Goal: Task Accomplishment & Management: Manage account settings

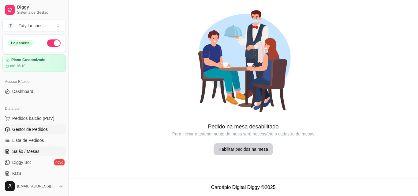
click at [38, 130] on span "Gestor de Pedidos" at bounding box center [29, 129] width 35 height 6
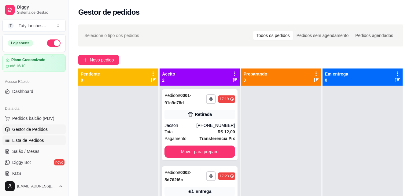
click at [37, 138] on span "Lista de Pedidos" at bounding box center [28, 140] width 32 height 6
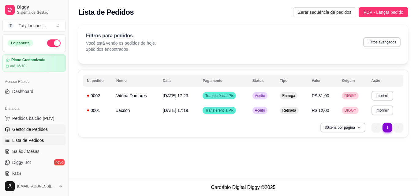
click at [49, 126] on link "Gestor de Pedidos" at bounding box center [33, 129] width 63 height 10
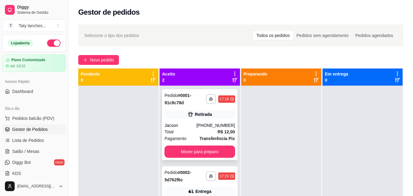
click at [217, 125] on div "[PHONE_NUMBER]" at bounding box center [215, 125] width 39 height 6
click at [289, 24] on div "Selecione o tipo dos pedidos Todos os pedidos Pedidos sem agendamento Pedidos a…" at bounding box center [240, 35] width 325 height 22
click at [103, 62] on span "Novo pedido" at bounding box center [102, 60] width 24 height 7
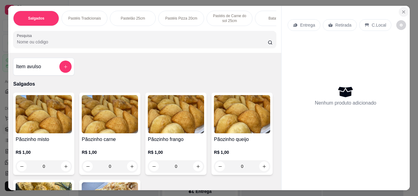
click at [404, 11] on button "Close" at bounding box center [403, 12] width 10 height 10
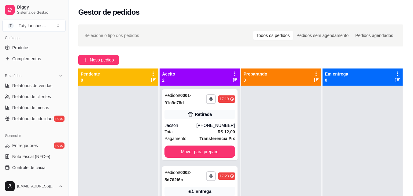
scroll to position [122, 0]
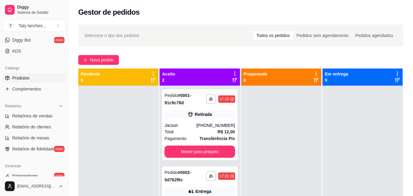
click at [16, 77] on span "Produtos" at bounding box center [20, 78] width 17 height 6
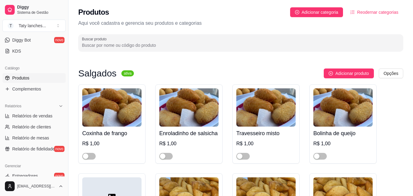
scroll to position [171, 0]
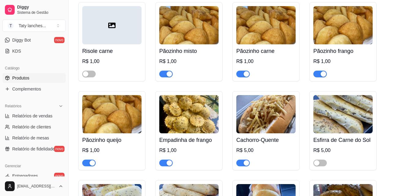
click at [164, 73] on span "button" at bounding box center [165, 74] width 13 height 7
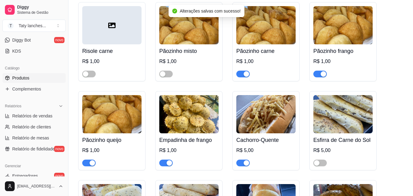
click at [91, 162] on div "button" at bounding box center [93, 163] width 6 height 6
click at [168, 163] on div "button" at bounding box center [170, 163] width 6 height 6
click at [240, 73] on span "button" at bounding box center [242, 74] width 13 height 7
click at [320, 74] on button "button" at bounding box center [319, 74] width 13 height 7
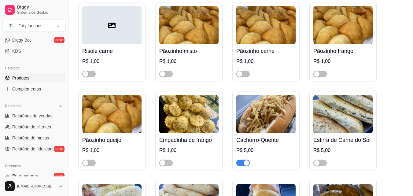
scroll to position [244, 0]
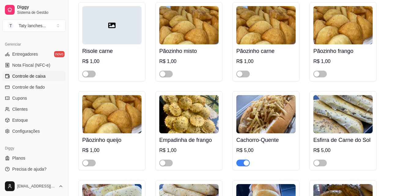
click at [37, 75] on span "Controle de caixa" at bounding box center [28, 76] width 33 height 6
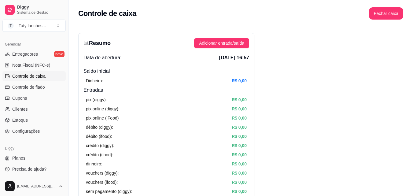
scroll to position [120, 0]
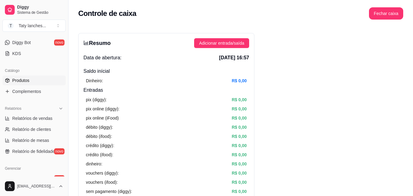
click at [42, 80] on link "Produtos" at bounding box center [33, 81] width 63 height 10
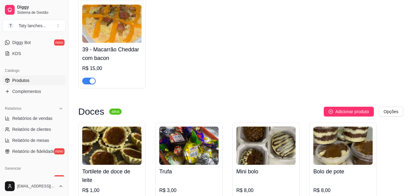
scroll to position [2568, 0]
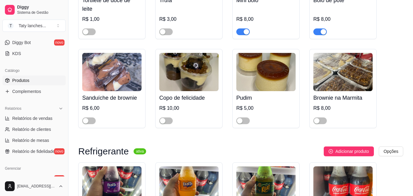
click at [320, 35] on button "button" at bounding box center [319, 31] width 13 height 7
click at [262, 22] on div "R$ 8,00" at bounding box center [265, 21] width 59 height 28
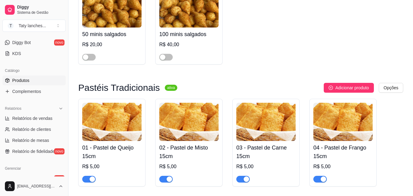
scroll to position [807, 0]
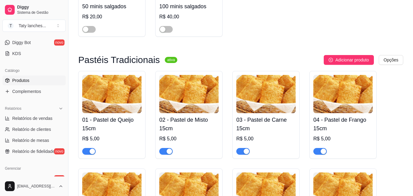
drag, startPoint x: 379, startPoint y: 88, endPoint x: 367, endPoint y: 35, distance: 54.4
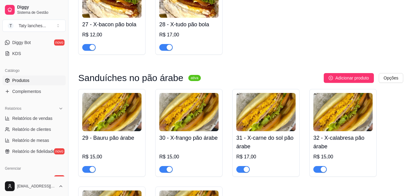
scroll to position [2060, 0]
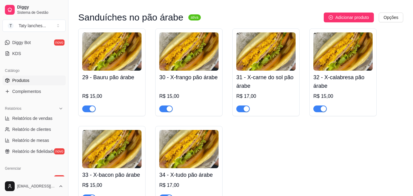
click at [86, 112] on span "button" at bounding box center [88, 108] width 13 height 7
click at [165, 112] on span "button" at bounding box center [165, 108] width 13 height 7
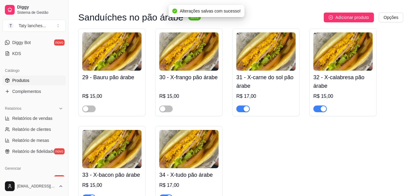
click at [247, 112] on div "button" at bounding box center [247, 109] width 6 height 6
click at [320, 111] on div at bounding box center [319, 108] width 13 height 7
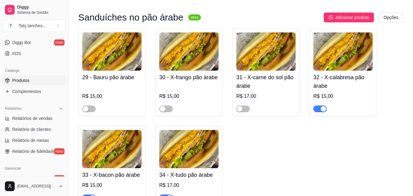
click at [318, 112] on span "button" at bounding box center [319, 108] width 13 height 7
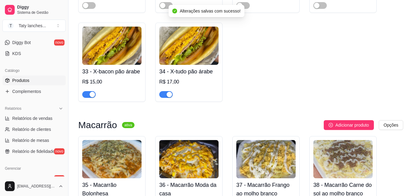
scroll to position [2183, 0]
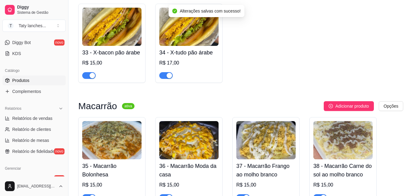
click at [163, 79] on span "button" at bounding box center [165, 75] width 13 height 7
click at [92, 79] on span "button" at bounding box center [88, 75] width 13 height 7
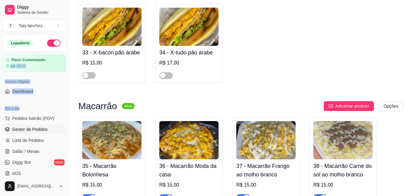
drag, startPoint x: 57, startPoint y: 88, endPoint x: 52, endPoint y: 126, distance: 38.3
click at [55, 112] on div "Loja aberta Plano Customizado até 16/10 Acesso Rápido Dashboard Dia a dia Pedid…" at bounding box center [34, 105] width 68 height 142
click at [47, 127] on link "Gestor de Pedidos" at bounding box center [33, 129] width 63 height 10
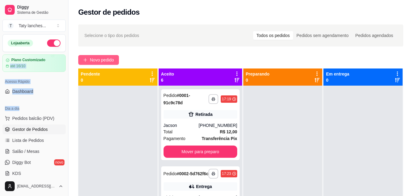
click at [107, 58] on span "Novo pedido" at bounding box center [102, 60] width 24 height 7
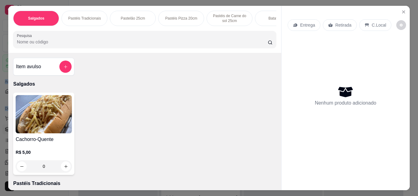
scroll to position [0, 230]
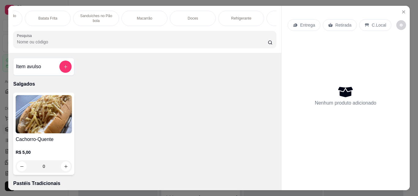
click at [149, 20] on div "Macarrão" at bounding box center [144, 18] width 46 height 15
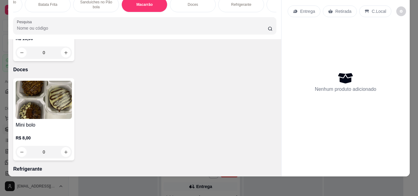
scroll to position [1515, 0]
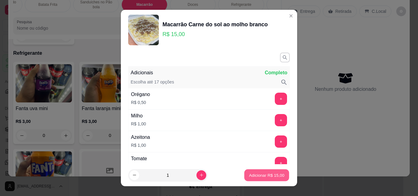
click at [256, 179] on button "Adicionar R$ 15,00" at bounding box center [266, 175] width 45 height 12
type input "1"
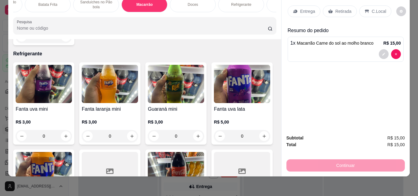
scroll to position [1515, 0]
click at [191, 2] on p "Doces" at bounding box center [192, 4] width 10 height 5
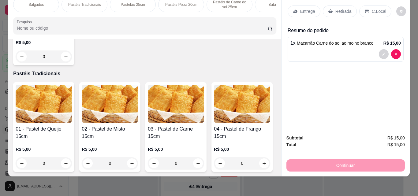
scroll to position [0, 0]
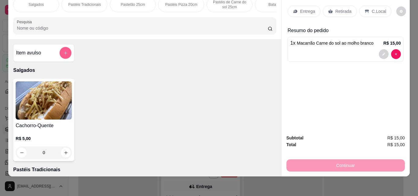
click at [64, 52] on icon "add-separate-item" at bounding box center [65, 53] width 5 height 5
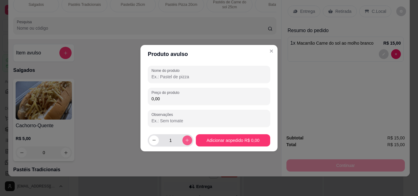
click at [183, 143] on button "increase-product-quantity" at bounding box center [187, 140] width 10 height 10
type input "2"
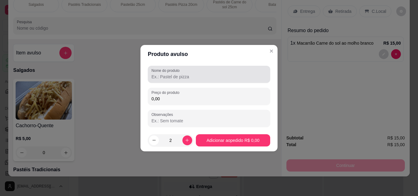
click at [164, 76] on input "Nome do produto" at bounding box center [208, 77] width 115 height 6
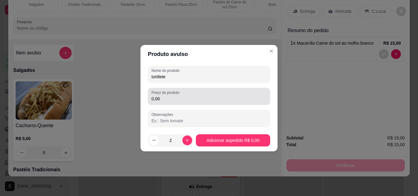
type input "tortilete"
click at [174, 102] on div "Preço do produto 0,00" at bounding box center [209, 96] width 122 height 17
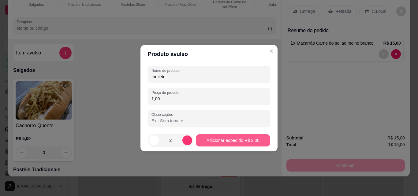
type input "1,00"
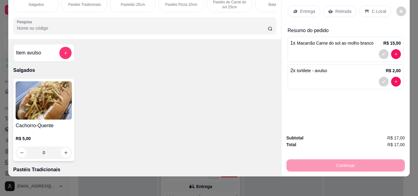
click at [344, 8] on p "Retirada" at bounding box center [343, 11] width 16 height 6
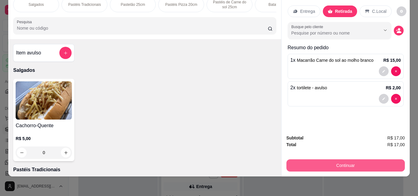
click at [354, 160] on button "Continuar" at bounding box center [345, 165] width 118 height 12
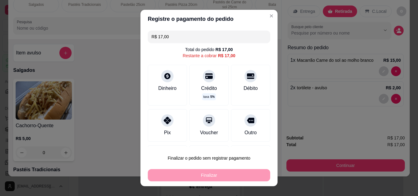
drag, startPoint x: 354, startPoint y: 160, endPoint x: 370, endPoint y: 160, distance: 15.6
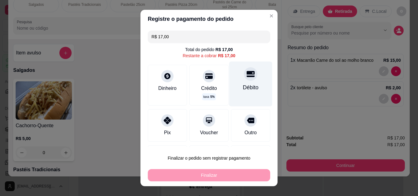
click at [243, 90] on div "Débito" at bounding box center [251, 87] width 16 height 8
type input "R$ 0,00"
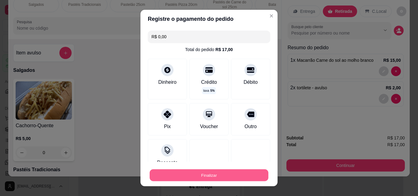
click at [192, 175] on button "Finalizar" at bounding box center [208, 175] width 119 height 12
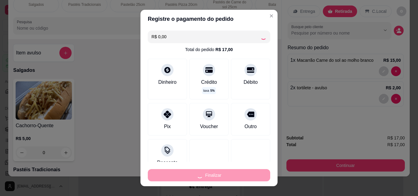
type input "0"
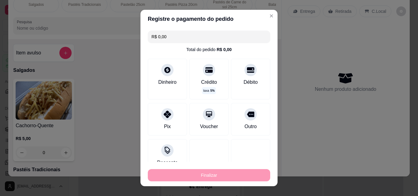
type input "-R$ 17,00"
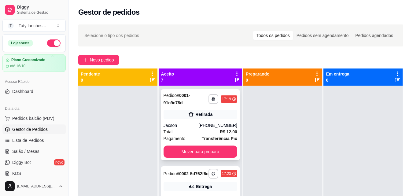
click at [165, 136] on span "Pagamento" at bounding box center [175, 138] width 22 height 7
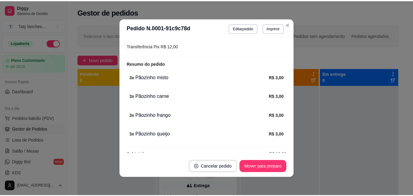
scroll to position [134, 0]
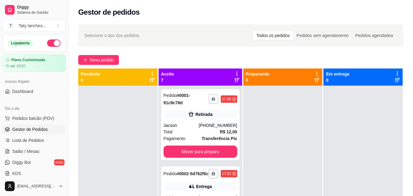
drag, startPoint x: 287, startPoint y: 24, endPoint x: 295, endPoint y: 40, distance: 18.2
click at [295, 40] on div "**********" at bounding box center [240, 146] width 345 height 251
click at [207, 157] on button "Mover para preparo" at bounding box center [201, 152] width 74 height 12
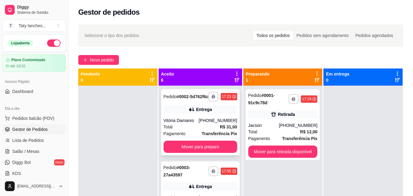
click at [220, 129] on strong "R$ 31,00" at bounding box center [228, 126] width 17 height 5
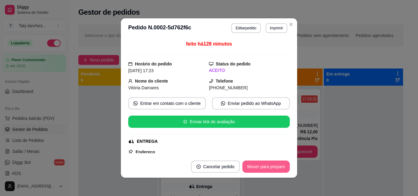
click at [267, 172] on button "Mover para preparo" at bounding box center [265, 166] width 47 height 12
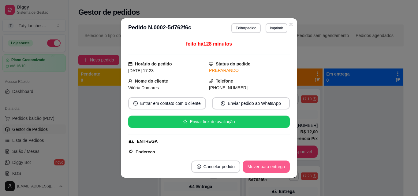
click at [267, 172] on button "Mover para entrega" at bounding box center [265, 166] width 47 height 12
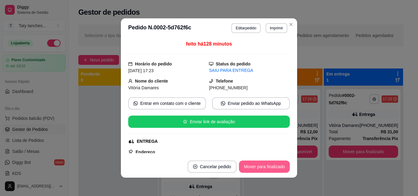
click at [267, 172] on button "Mover para finalizado" at bounding box center [264, 166] width 51 height 12
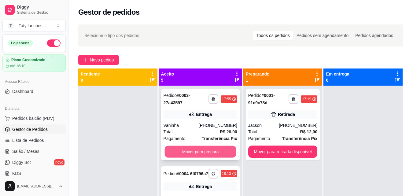
click at [187, 153] on button "Mover para preparo" at bounding box center [200, 152] width 72 height 12
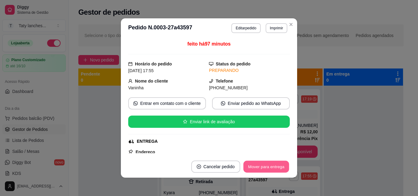
click at [258, 162] on button "Mover para entrega" at bounding box center [266, 167] width 46 height 12
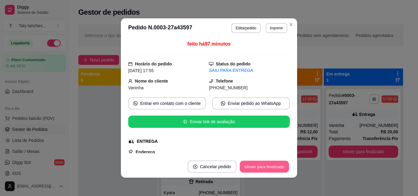
click at [258, 162] on button "Mover para finalizado" at bounding box center [264, 167] width 49 height 12
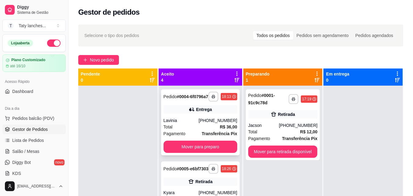
click at [201, 130] on div "Total R$ 36,00" at bounding box center [201, 126] width 74 height 7
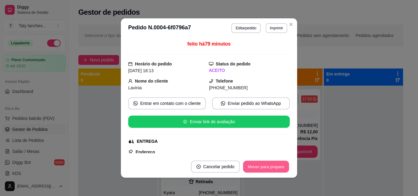
click at [282, 165] on button "Mover para preparo" at bounding box center [266, 167] width 46 height 12
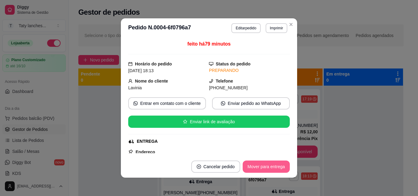
click at [282, 165] on button "Mover para entrega" at bounding box center [265, 166] width 47 height 12
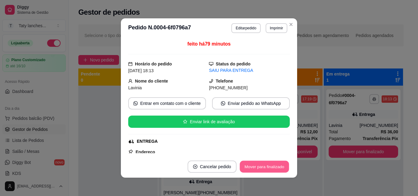
click at [282, 165] on button "Mover para finalizado" at bounding box center [264, 167] width 49 height 12
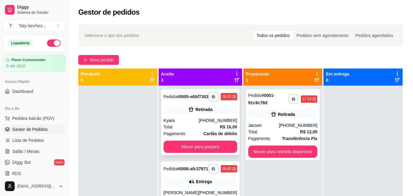
click at [194, 130] on div "Total R$ 16,00" at bounding box center [201, 126] width 74 height 7
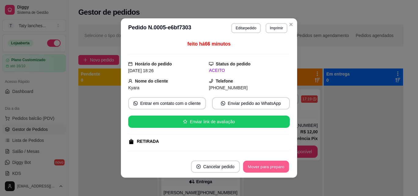
click at [267, 170] on button "Mover para preparo" at bounding box center [266, 167] width 46 height 12
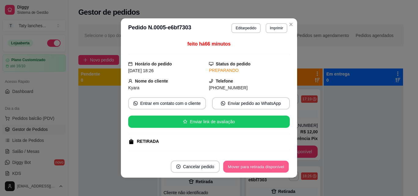
click at [267, 170] on button "Mover para retirada disponível" at bounding box center [255, 167] width 65 height 12
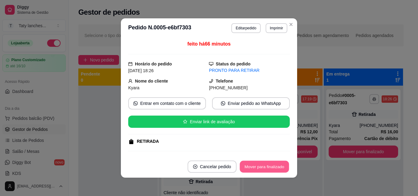
click at [267, 170] on button "Mover para finalizado" at bounding box center [264, 167] width 49 height 12
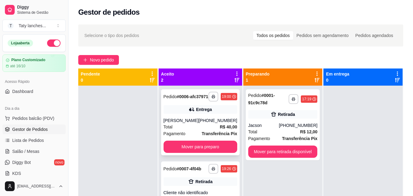
click at [206, 120] on div "**********" at bounding box center [200, 122] width 79 height 66
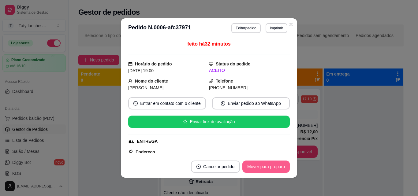
click at [258, 166] on button "Mover para preparo" at bounding box center [265, 166] width 47 height 12
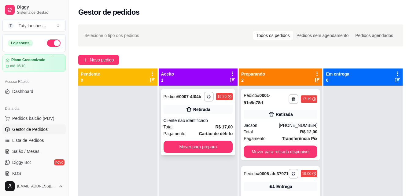
click at [210, 130] on span "Cartão de débito" at bounding box center [216, 133] width 34 height 7
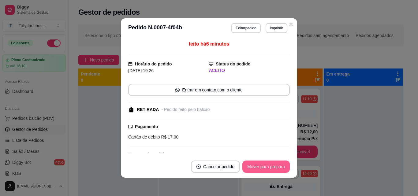
click at [261, 165] on button "Mover para preparo" at bounding box center [265, 166] width 47 height 12
click at [261, 165] on button "Mover para retirada disponível" at bounding box center [256, 166] width 68 height 12
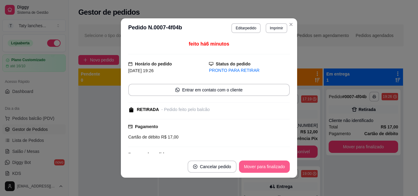
click at [261, 165] on button "Mover para finalizado" at bounding box center [264, 166] width 51 height 12
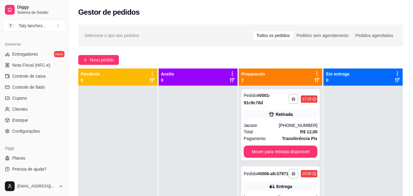
scroll to position [120, 0]
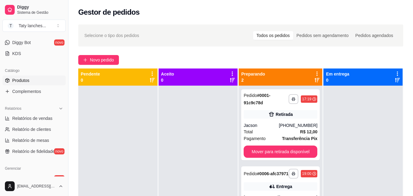
click at [34, 82] on link "Produtos" at bounding box center [33, 81] width 63 height 10
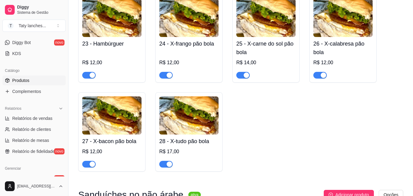
scroll to position [2054, 0]
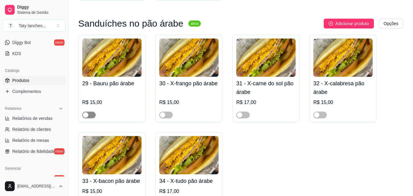
click at [87, 118] on div "button" at bounding box center [86, 115] width 6 height 6
click at [166, 118] on span "button" at bounding box center [165, 115] width 13 height 7
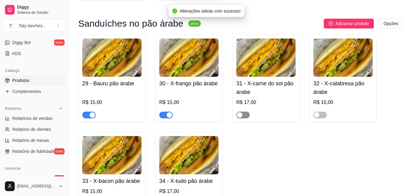
click at [243, 118] on button "button" at bounding box center [242, 115] width 13 height 7
click at [319, 118] on button "button" at bounding box center [319, 115] width 13 height 7
click at [108, 172] on img at bounding box center [111, 155] width 59 height 38
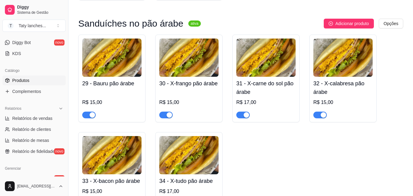
scroll to position [2225, 0]
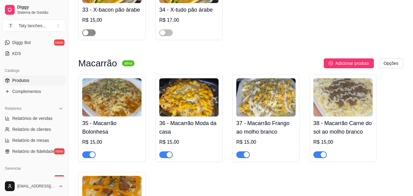
click at [86, 35] on div "button" at bounding box center [86, 33] width 6 height 6
click at [167, 36] on span "button" at bounding box center [165, 32] width 13 height 7
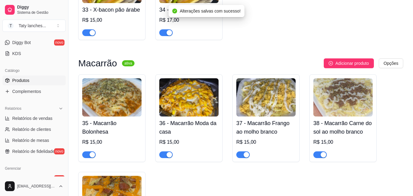
scroll to position [244, 0]
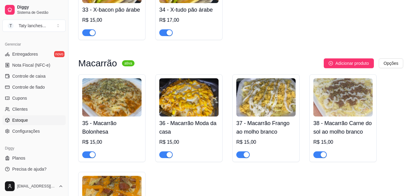
click at [39, 116] on link "Estoque" at bounding box center [33, 120] width 63 height 10
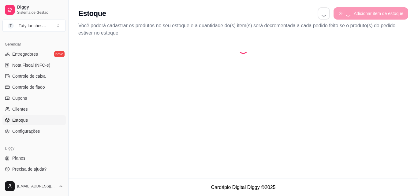
select select "QUANTITY_ORDER"
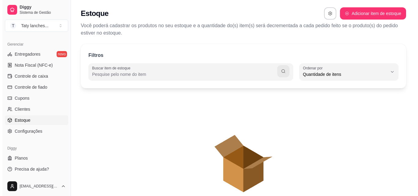
scroll to position [6, 0]
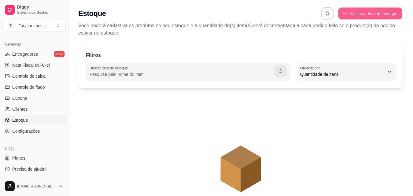
click at [355, 14] on button "Adicionar item de estoque" at bounding box center [370, 14] width 64 height 12
select select "UN"
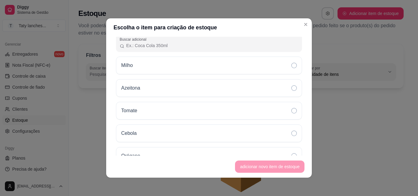
scroll to position [3017, 0]
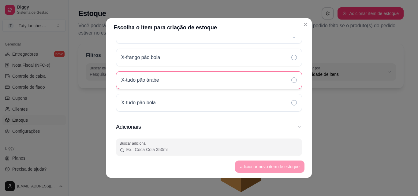
click at [291, 79] on icon at bounding box center [294, 80] width 6 height 6
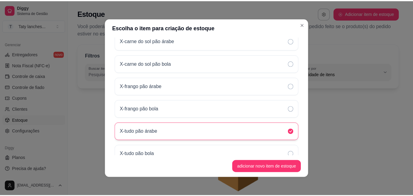
scroll to position [2956, 0]
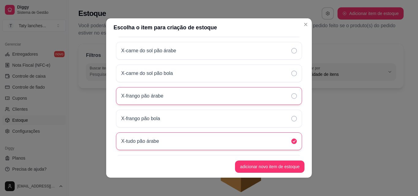
click at [291, 96] on icon at bounding box center [294, 96] width 6 height 6
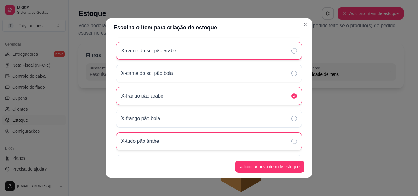
click at [291, 53] on icon at bounding box center [294, 51] width 6 height 6
click at [286, 90] on div "X-frango pão árabe" at bounding box center [209, 96] width 186 height 18
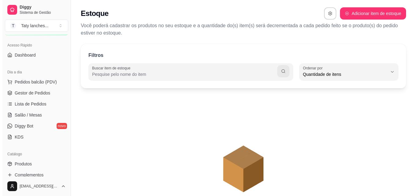
scroll to position [0, 0]
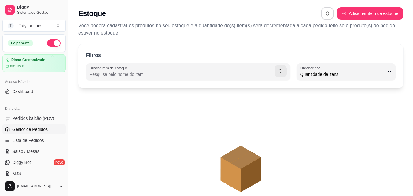
click at [41, 128] on span "Gestor de Pedidos" at bounding box center [29, 129] width 35 height 6
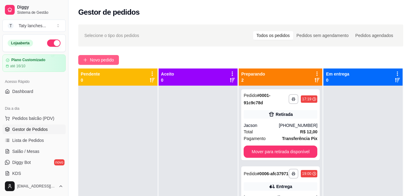
click at [98, 61] on span "Novo pedido" at bounding box center [102, 60] width 24 height 7
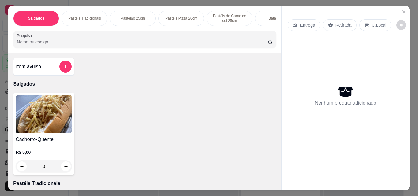
click at [61, 168] on div "0" at bounding box center [44, 166] width 56 height 12
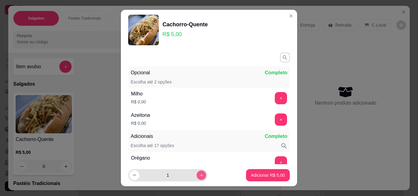
click at [199, 176] on icon "increase-product-quantity" at bounding box center [201, 175] width 5 height 5
type input "2"
click at [275, 96] on button "+" at bounding box center [281, 98] width 12 height 12
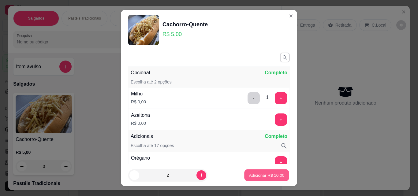
click at [257, 178] on p "Adicionar R$ 10,00" at bounding box center [266, 175] width 35 height 6
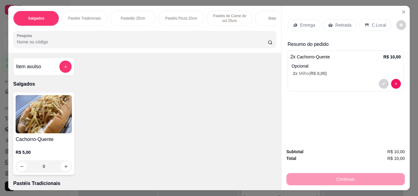
click at [337, 23] on p "Retirada" at bounding box center [343, 25] width 16 height 6
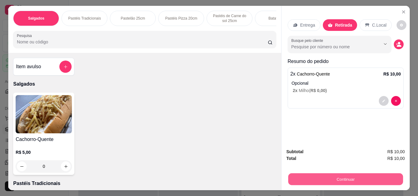
click at [330, 177] on button "Continuar" at bounding box center [345, 179] width 115 height 12
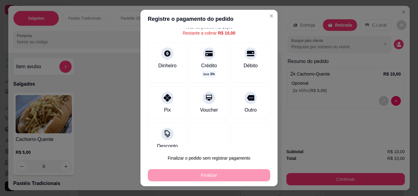
scroll to position [33, 0]
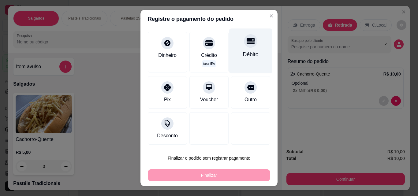
click at [240, 61] on div "Débito" at bounding box center [250, 50] width 43 height 45
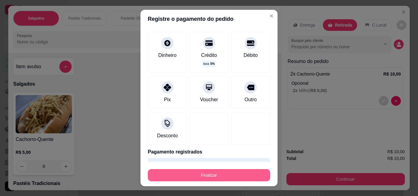
click at [218, 177] on button "Finalizar" at bounding box center [209, 175] width 122 height 12
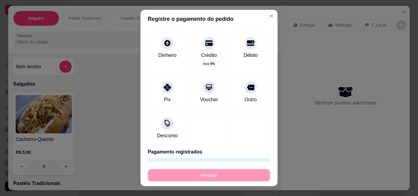
type input "-R$ 10,00"
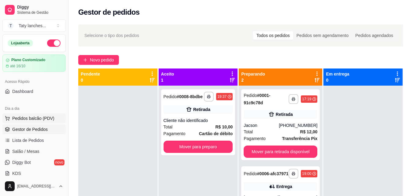
click at [29, 114] on button "Pedidos balcão (PDV)" at bounding box center [33, 118] width 63 height 10
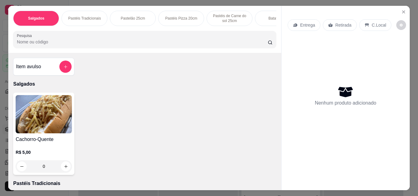
click at [81, 16] on p "Pastéis Tradicionais" at bounding box center [84, 18] width 33 height 5
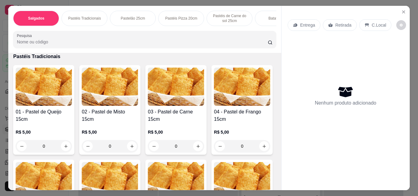
scroll to position [16, 0]
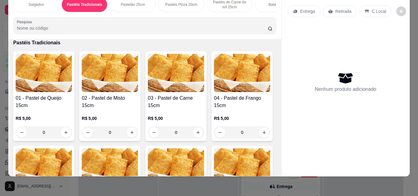
click at [130, 130] on div "0" at bounding box center [110, 132] width 56 height 12
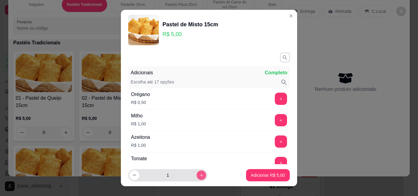
click at [199, 175] on icon "increase-product-quantity" at bounding box center [201, 175] width 5 height 5
type input "2"
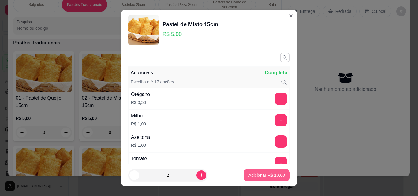
click at [251, 173] on p "Adicionar R$ 10,00" at bounding box center [266, 175] width 36 height 6
type input "2"
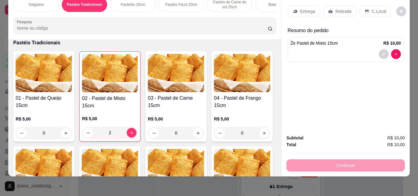
click at [196, 131] on div "0" at bounding box center [176, 133] width 56 height 12
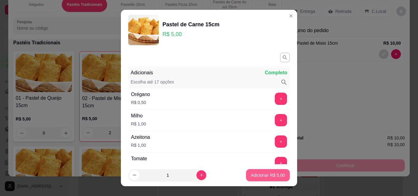
click at [260, 174] on p "Adicionar R$ 5,00" at bounding box center [268, 175] width 34 height 6
type input "1"
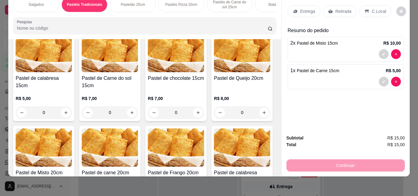
scroll to position [243, 0]
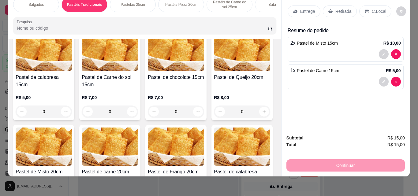
click at [214, 23] on div "0" at bounding box center [242, 17] width 56 height 12
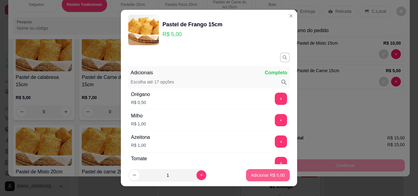
click at [251, 177] on p "Adicionar R$ 5,00" at bounding box center [268, 175] width 34 height 6
type input "1"
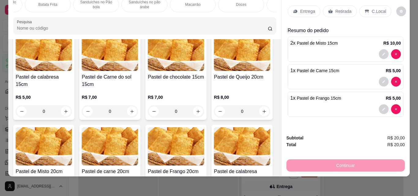
scroll to position [0, 363]
click at [165, 2] on div "Refrigerante" at bounding box center [156, 4] width 46 height 15
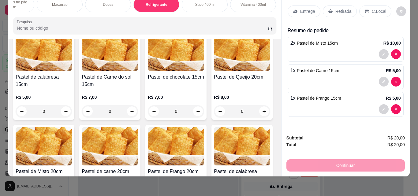
scroll to position [1902, 0]
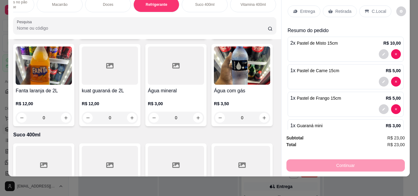
type input "2"
click at [371, 8] on p "C.Local" at bounding box center [378, 11] width 14 height 6
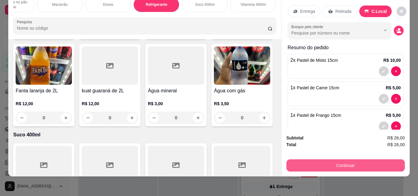
click at [363, 159] on button "Continuar" at bounding box center [345, 165] width 118 height 12
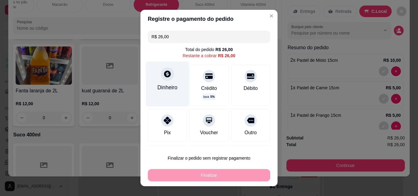
click at [173, 87] on div "Dinheiro" at bounding box center [167, 87] width 20 height 8
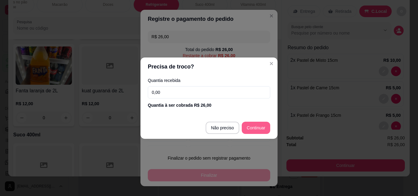
type input "R$ 0,00"
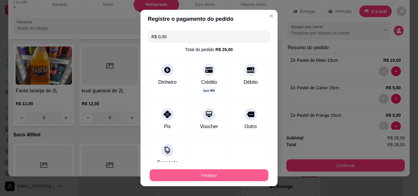
click at [235, 173] on button "Finalizar" at bounding box center [208, 175] width 119 height 12
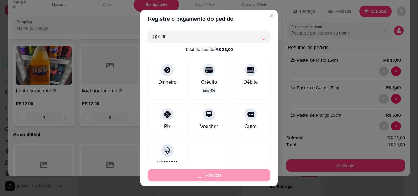
type input "0"
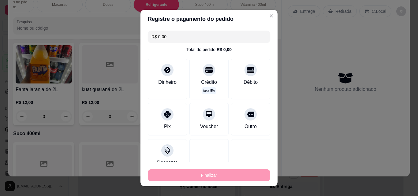
type input "-R$ 26,00"
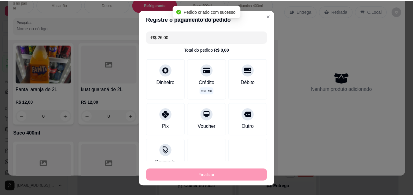
scroll to position [1900, 0]
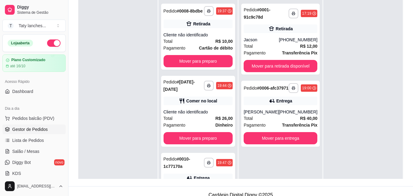
scroll to position [93, 0]
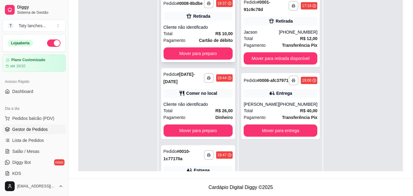
click at [204, 37] on div "Total R$ 10,00" at bounding box center [198, 33] width 69 height 7
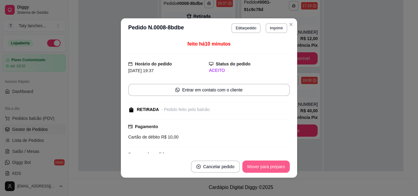
click at [263, 168] on button "Mover para preparo" at bounding box center [265, 166] width 47 height 12
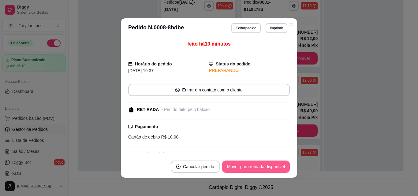
click at [263, 168] on button "Mover para retirada disponível" at bounding box center [256, 166] width 68 height 12
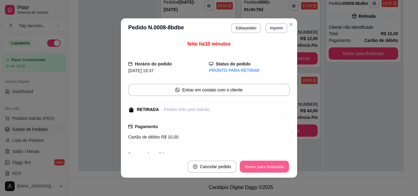
click at [263, 168] on button "Mover para finalizado" at bounding box center [264, 167] width 49 height 12
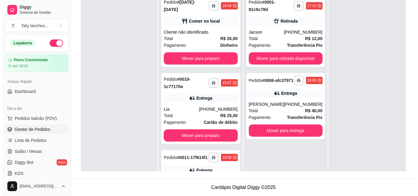
scroll to position [0, 0]
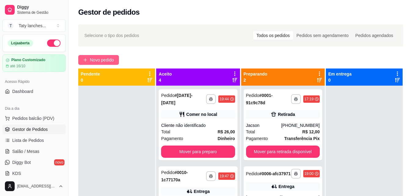
click at [98, 59] on span "Novo pedido" at bounding box center [102, 60] width 24 height 7
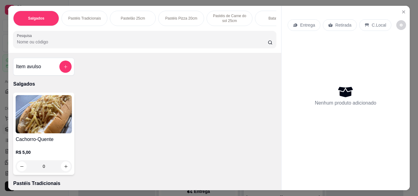
click at [82, 16] on p "Pastéis Tradicionais" at bounding box center [84, 18] width 33 height 5
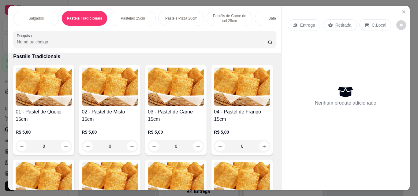
scroll to position [16, 0]
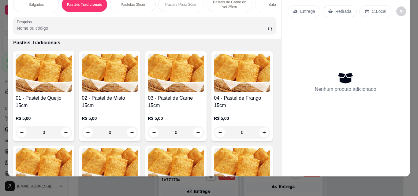
click at [63, 132] on div "0" at bounding box center [44, 132] width 56 height 12
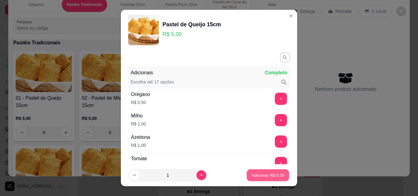
click at [260, 171] on button "Adicionar R$ 5,00" at bounding box center [267, 175] width 42 height 12
type input "1"
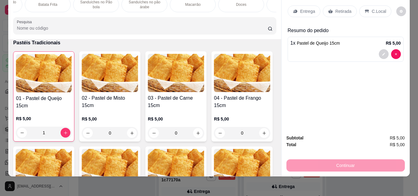
scroll to position [0, 363]
click at [112, 4] on div "Doces" at bounding box center [108, 4] width 46 height 15
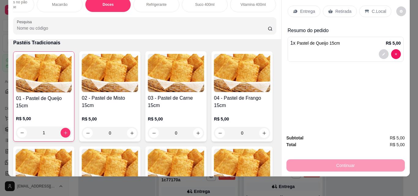
scroll to position [1802, 0]
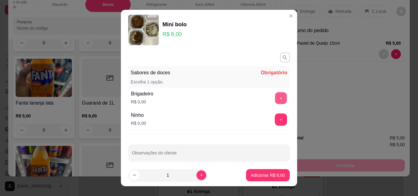
click at [275, 100] on button "+" at bounding box center [281, 98] width 12 height 12
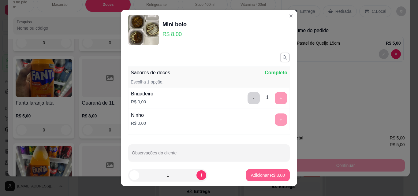
click at [268, 176] on p "Adicionar R$ 8,00" at bounding box center [268, 175] width 34 height 6
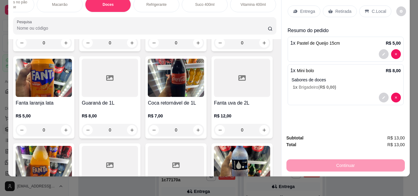
click at [300, 8] on p "Entrega" at bounding box center [307, 11] width 15 height 6
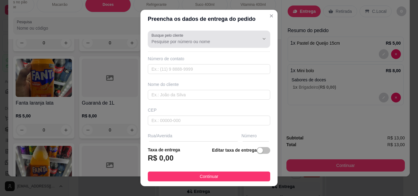
click at [195, 41] on input "Busque pelo cliente" at bounding box center [200, 42] width 98 height 6
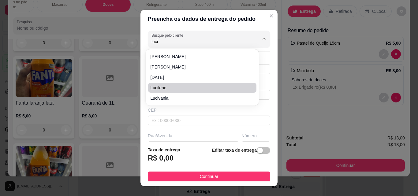
click at [182, 90] on span "Lucilene" at bounding box center [198, 88] width 97 height 6
type input "Lucilene"
type input "85985266580"
type input "Lucilene"
type input "Padaria Marilu"
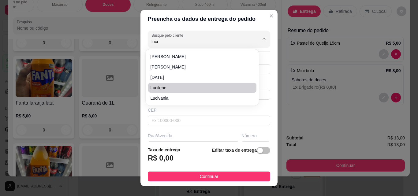
type input "Itaitinga"
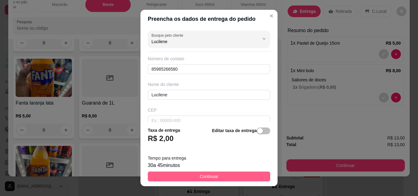
type input "Lucilene"
click at [190, 177] on button "Continuar" at bounding box center [209, 176] width 122 height 10
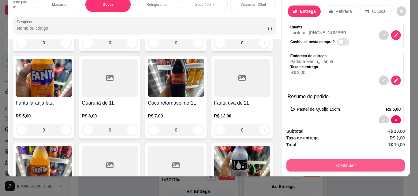
click at [303, 162] on button "Continuar" at bounding box center [345, 165] width 118 height 12
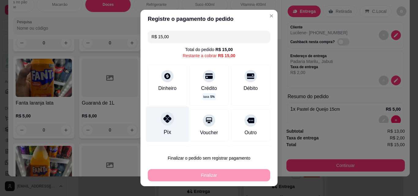
click at [165, 123] on div at bounding box center [166, 118] width 13 height 13
type input "R$ 0,00"
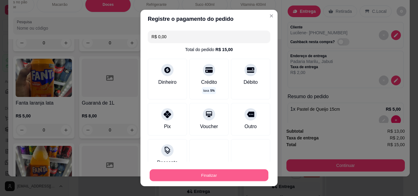
click at [207, 175] on button "Finalizar" at bounding box center [208, 175] width 119 height 12
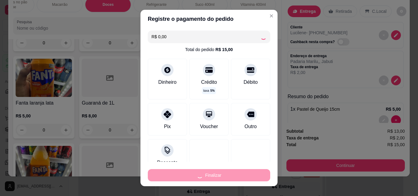
type input "0"
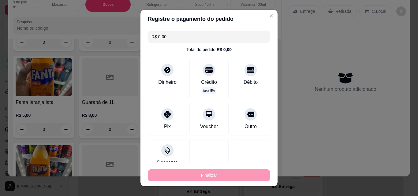
type input "-R$ 15,00"
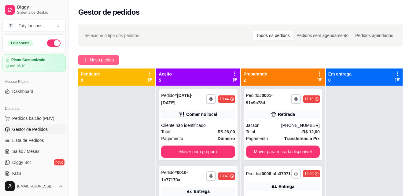
click at [103, 60] on span "Novo pedido" at bounding box center [102, 60] width 24 height 7
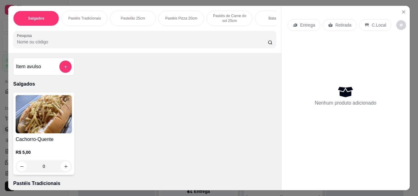
click at [92, 17] on p "Pastéis Tradicionais" at bounding box center [84, 18] width 33 height 5
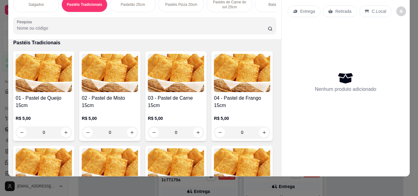
scroll to position [243, 0]
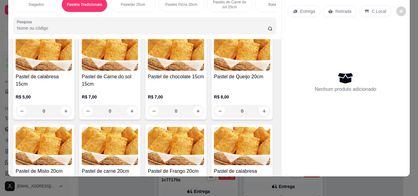
click at [72, 91] on div "R$ 5,00 0" at bounding box center [44, 102] width 56 height 29
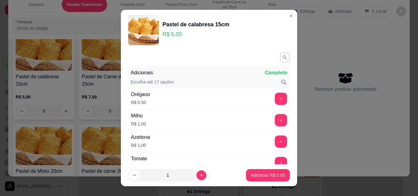
scroll to position [100, 0]
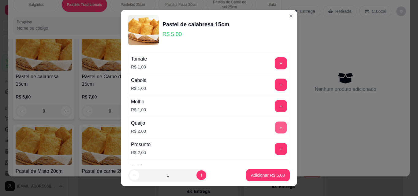
click at [275, 128] on button "+" at bounding box center [281, 128] width 12 height 12
click at [253, 177] on p "Adicionar R$ 7,00" at bounding box center [268, 175] width 34 height 6
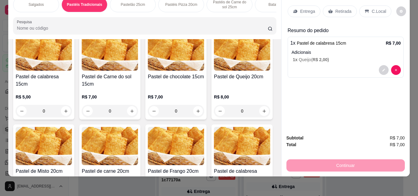
click at [376, 8] on p "C.Local" at bounding box center [378, 11] width 14 height 6
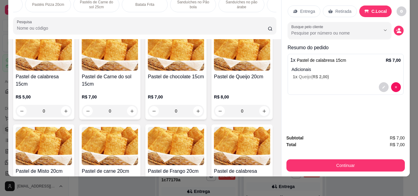
scroll to position [0, 363]
click at [149, 2] on p "Refrigerante" at bounding box center [156, 4] width 20 height 5
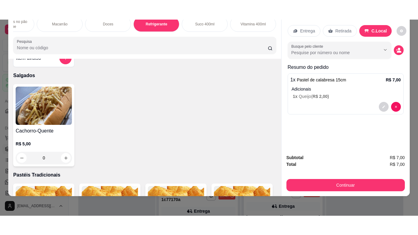
scroll to position [0, 0]
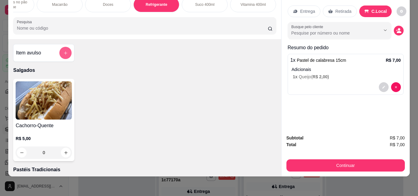
click at [66, 54] on button "add-separate-item" at bounding box center [65, 53] width 12 height 12
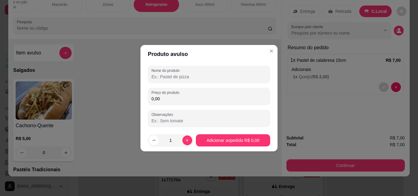
click at [157, 76] on input "Nome do produto" at bounding box center [208, 77] width 115 height 6
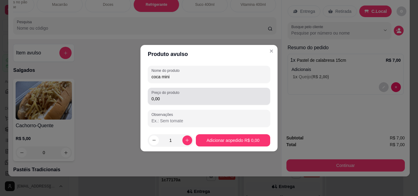
type input "coca mini"
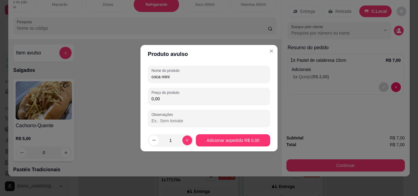
click at [164, 98] on input "0,00" at bounding box center [208, 99] width 115 height 6
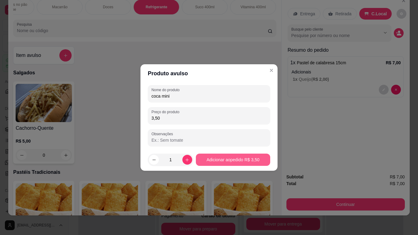
type input "3,50"
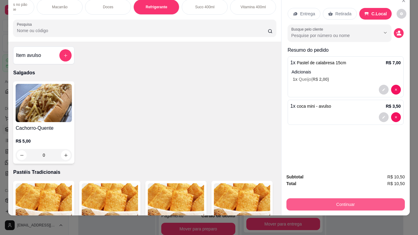
click at [303, 196] on button "Continuar" at bounding box center [345, 204] width 118 height 12
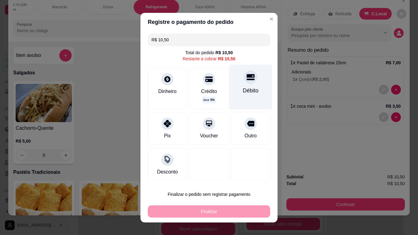
click at [243, 87] on div "Débito" at bounding box center [251, 90] width 16 height 8
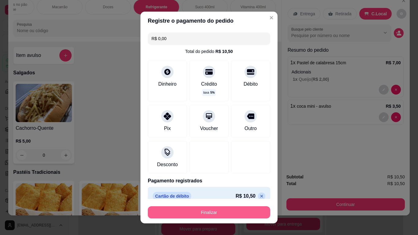
click at [217, 196] on button "Finalizar" at bounding box center [209, 212] width 122 height 12
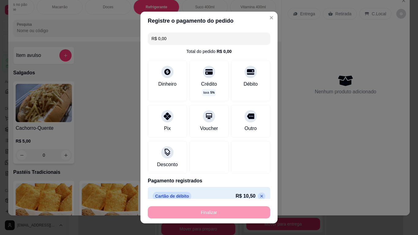
type input "-R$ 10,50"
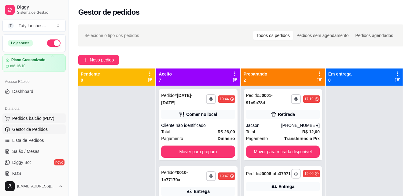
click at [41, 119] on span "Pedidos balcão (PDV)" at bounding box center [33, 118] width 42 height 6
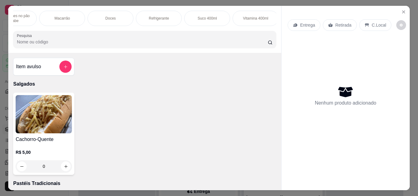
scroll to position [0, 363]
click at [246, 13] on div "Vitamina 400ml" at bounding box center [253, 18] width 46 height 15
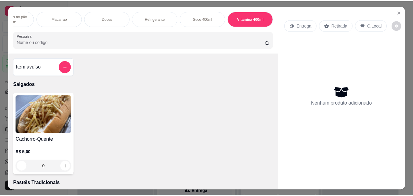
scroll to position [16, 0]
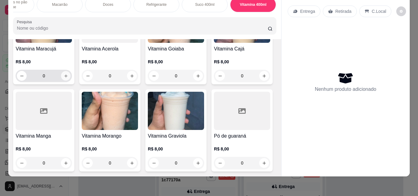
click at [64, 77] on icon "increase-product-quantity" at bounding box center [65, 75] width 3 height 3
type input "1"
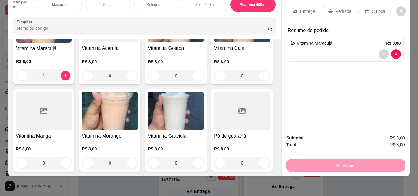
click at [341, 8] on p "Retirada" at bounding box center [343, 11] width 16 height 6
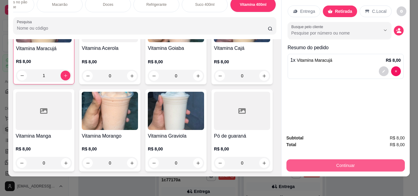
click at [346, 163] on button "Continuar" at bounding box center [345, 165] width 118 height 12
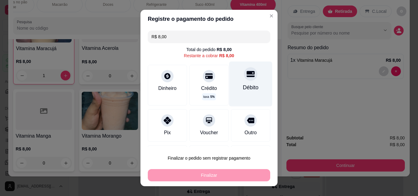
click at [242, 82] on div "Débito" at bounding box center [250, 83] width 43 height 45
type input "R$ 0,00"
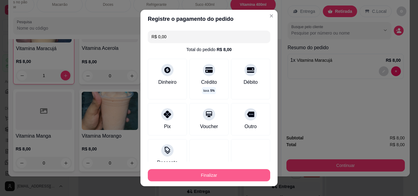
click at [208, 171] on button "Finalizar" at bounding box center [209, 175] width 122 height 12
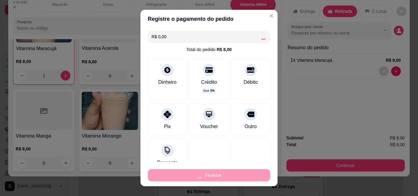
type input "0"
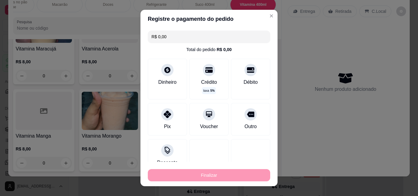
type input "-R$ 8,00"
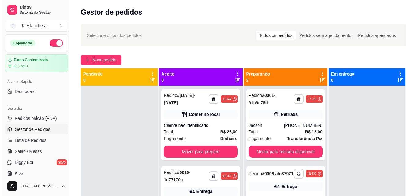
scroll to position [93, 0]
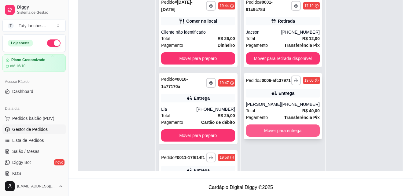
click at [284, 137] on button "Mover para entrega" at bounding box center [283, 130] width 74 height 12
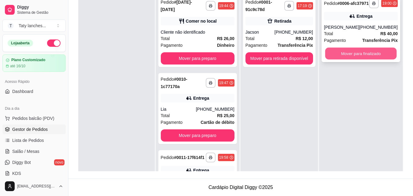
click at [347, 60] on button "Mover para finalizado" at bounding box center [361, 54] width 72 height 12
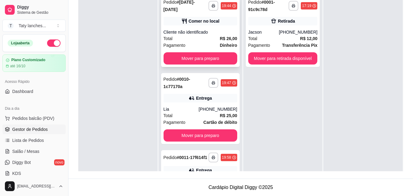
click at [203, 44] on div "Pagamento Dinheiro" at bounding box center [201, 45] width 74 height 7
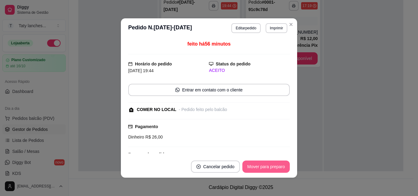
click at [272, 164] on button "Mover para preparo" at bounding box center [265, 166] width 47 height 12
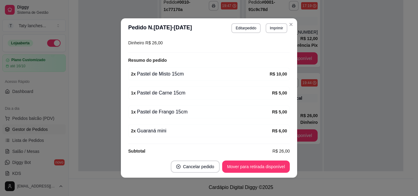
scroll to position [99, 0]
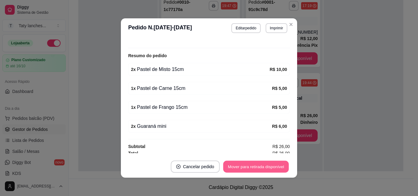
click at [276, 168] on button "Mover para retirada disponível" at bounding box center [255, 167] width 65 height 12
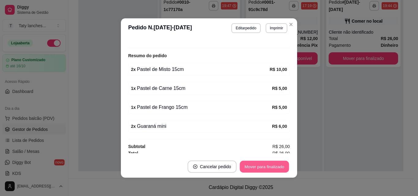
click at [276, 168] on button "Mover para finalizado" at bounding box center [264, 167] width 49 height 12
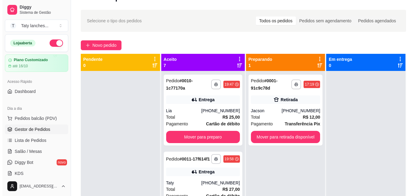
scroll to position [0, 0]
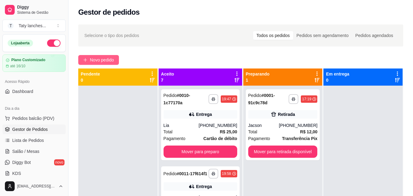
click at [113, 60] on span "Novo pedido" at bounding box center [102, 60] width 24 height 7
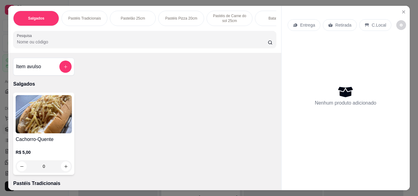
scroll to position [0, 230]
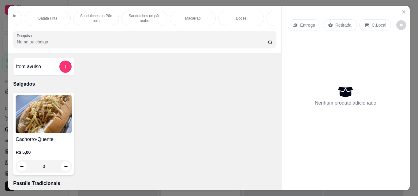
click at [196, 16] on p "Macarrão" at bounding box center [193, 18] width 16 height 5
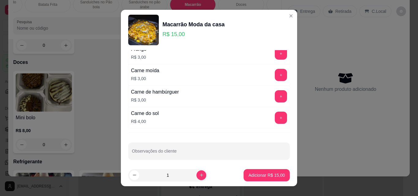
scroll to position [327, 0]
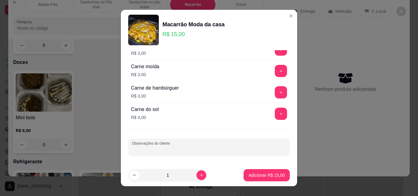
click at [224, 151] on input "Observações do cliente" at bounding box center [209, 149] width 154 height 6
type input "pouco molho"
click at [265, 175] on p "Adicionar R$ 15,00" at bounding box center [266, 175] width 35 height 6
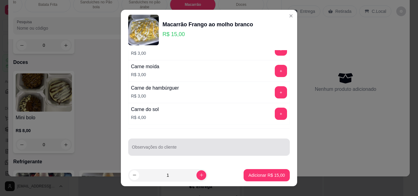
click at [223, 145] on div at bounding box center [209, 147] width 154 height 12
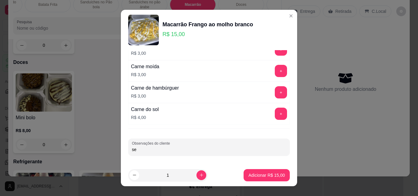
type input "s"
type input "molho vermelho"
click at [256, 174] on p "Adicionar R$ 15,00" at bounding box center [266, 175] width 35 height 6
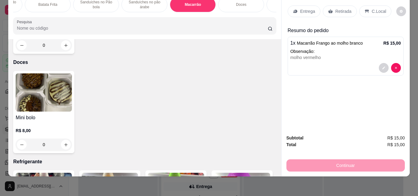
click at [339, 8] on p "Retirada" at bounding box center [343, 11] width 16 height 6
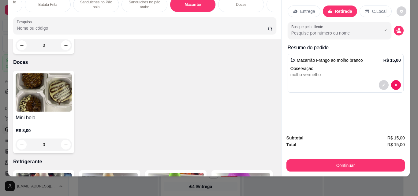
click at [300, 8] on p "Entrega" at bounding box center [307, 11] width 15 height 6
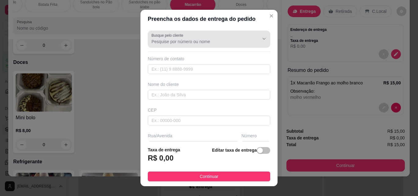
click at [250, 39] on button "Show suggestions" at bounding box center [255, 39] width 10 height 10
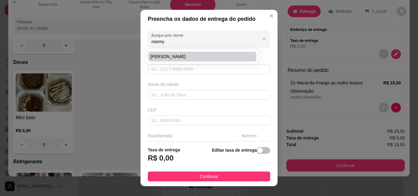
click at [234, 61] on li "[PERSON_NAME]" at bounding box center [202, 57] width 108 height 10
type input "[PERSON_NAME]"
type input "85987833494"
type input "[PERSON_NAME]"
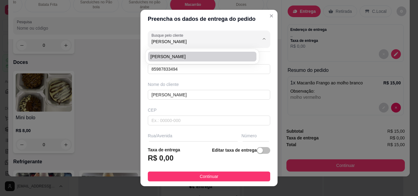
type input "189"
type input "Itaitinga"
type input "entregar duplex rosa"
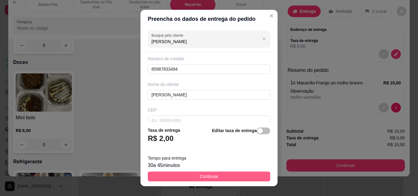
type input "[PERSON_NAME]"
click at [219, 176] on button "Continuar" at bounding box center [209, 176] width 122 height 10
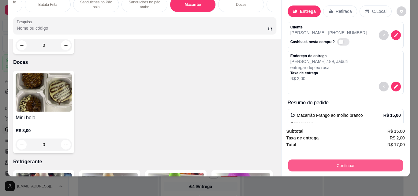
click at [305, 159] on button "Continuar" at bounding box center [345, 165] width 115 height 12
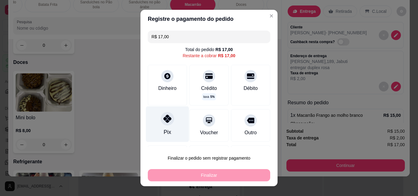
click at [153, 129] on div "Pix" at bounding box center [167, 124] width 43 height 36
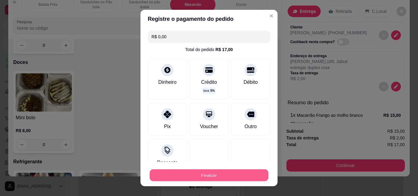
click at [206, 174] on button "Finalizar" at bounding box center [208, 175] width 119 height 12
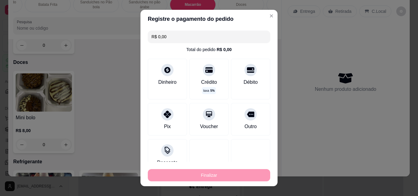
type input "-R$ 17,00"
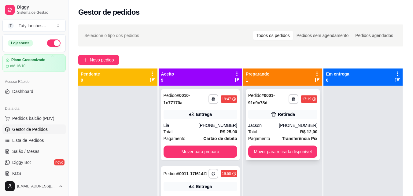
click at [280, 133] on div "Total R$ 12,00" at bounding box center [282, 131] width 69 height 7
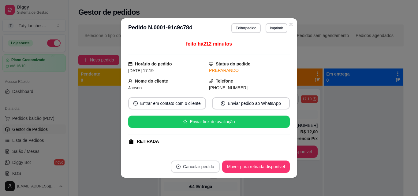
click at [182, 166] on button "Cancelar pedido" at bounding box center [195, 166] width 49 height 12
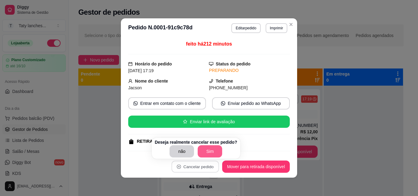
click at [210, 149] on button "Sim" at bounding box center [209, 151] width 24 height 12
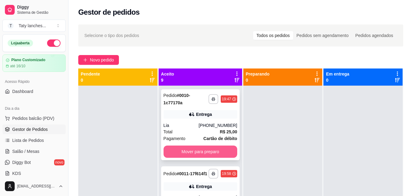
click at [212, 152] on button "Mover para preparo" at bounding box center [201, 152] width 74 height 12
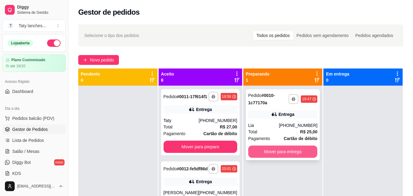
click at [279, 150] on button "Mover para entrega" at bounding box center [282, 152] width 69 height 12
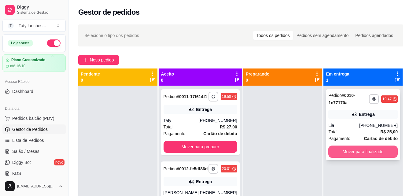
click at [351, 149] on button "Mover para finalizado" at bounding box center [362, 152] width 69 height 12
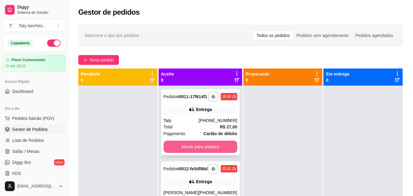
click at [197, 151] on button "Mover para preparo" at bounding box center [201, 147] width 74 height 12
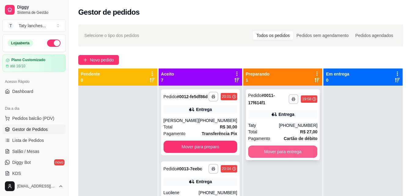
click at [278, 146] on button "Mover para entrega" at bounding box center [282, 152] width 69 height 12
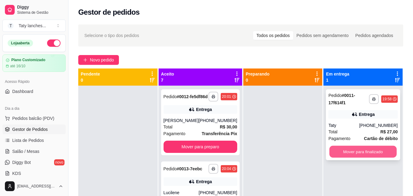
click at [341, 155] on button "Mover para finalizado" at bounding box center [363, 152] width 67 height 12
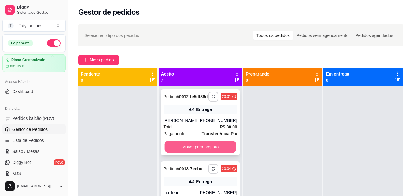
click at [187, 153] on button "Mover para preparo" at bounding box center [200, 147] width 72 height 12
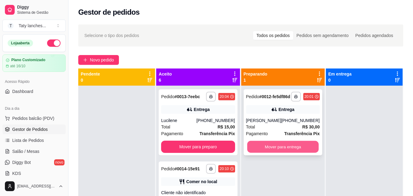
click at [286, 153] on button "Mover para entrega" at bounding box center [283, 147] width 72 height 12
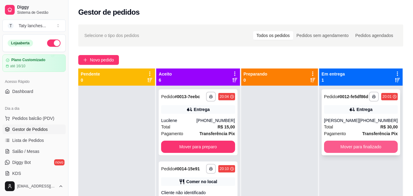
click at [364, 151] on button "Mover para finalizado" at bounding box center [361, 147] width 74 height 12
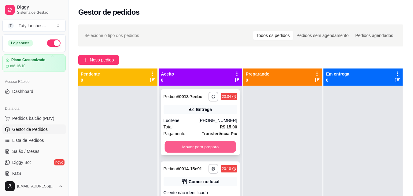
click at [216, 151] on button "Mover para preparo" at bounding box center [200, 147] width 72 height 12
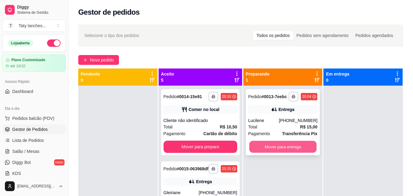
click at [290, 147] on button "Mover para entrega" at bounding box center [282, 147] width 67 height 12
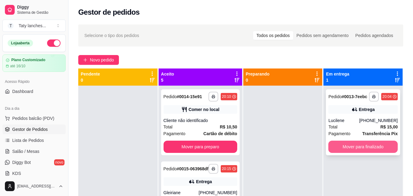
click at [371, 147] on button "Mover para finalizado" at bounding box center [362, 147] width 69 height 12
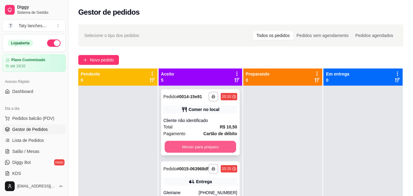
click at [207, 152] on button "Mover para preparo" at bounding box center [200, 147] width 72 height 12
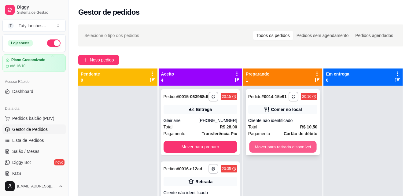
click at [290, 148] on button "Mover para retirada disponível" at bounding box center [282, 147] width 67 height 12
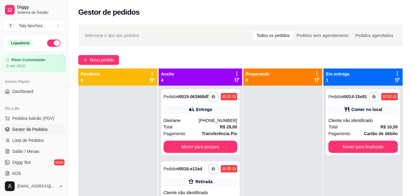
click at [360, 156] on div "**********" at bounding box center [362, 184] width 79 height 196
click at [356, 146] on button "Mover para finalizado" at bounding box center [362, 147] width 69 height 12
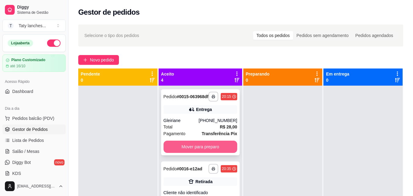
click at [208, 148] on button "Mover para preparo" at bounding box center [201, 147] width 74 height 12
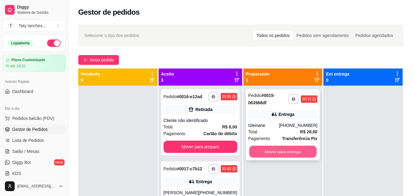
click at [273, 153] on button "Mover para entrega" at bounding box center [282, 152] width 67 height 12
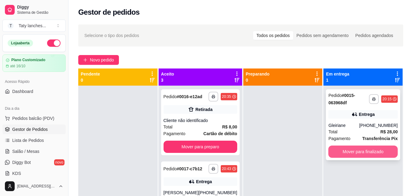
click at [351, 151] on button "Mover para finalizado" at bounding box center [362, 152] width 69 height 12
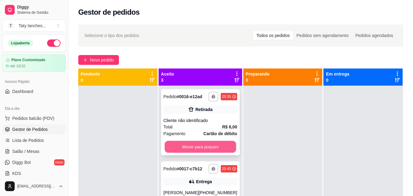
click at [195, 152] on button "Mover para preparo" at bounding box center [200, 147] width 72 height 12
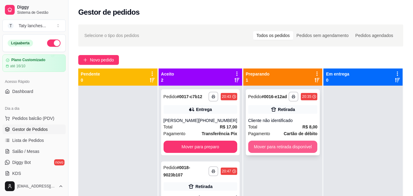
click at [268, 145] on button "Mover para retirada disponível" at bounding box center [282, 147] width 69 height 12
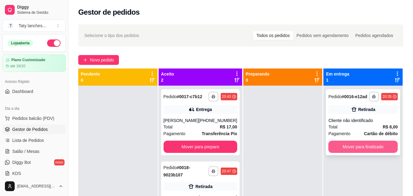
click at [349, 145] on button "Mover para finalizado" at bounding box center [362, 147] width 69 height 12
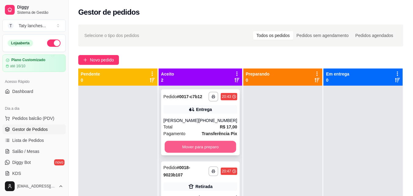
click at [207, 145] on button "Mover para preparo" at bounding box center [200, 147] width 72 height 12
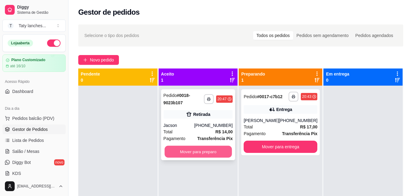
click at [207, 155] on button "Mover para preparo" at bounding box center [197, 152] width 67 height 12
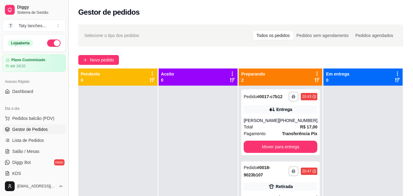
click at [67, 167] on button "Toggle Sidebar" at bounding box center [68, 98] width 5 height 196
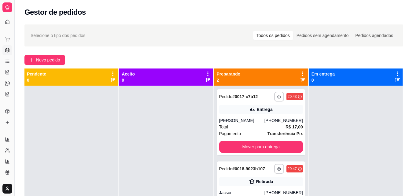
click at [67, 167] on div at bounding box center [71, 184] width 94 height 196
click at [15, 137] on button "Toggle Sidebar" at bounding box center [14, 98] width 5 height 196
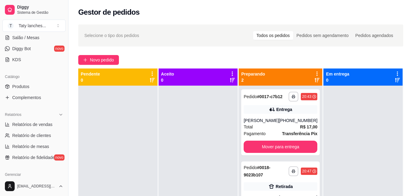
scroll to position [122, 0]
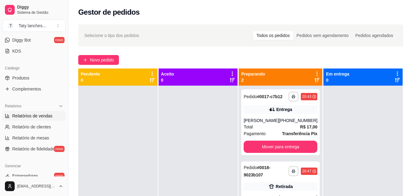
click at [39, 114] on span "Relatórios de vendas" at bounding box center [32, 116] width 40 height 6
select select "ALL"
select select "0"
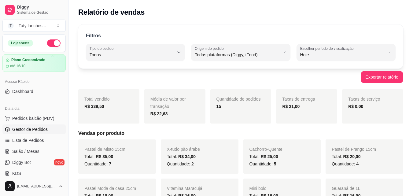
click at [30, 131] on span "Gestor de Pedidos" at bounding box center [29, 129] width 35 height 6
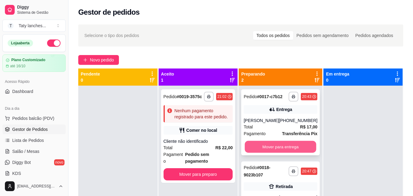
click at [284, 150] on button "Mover para entrega" at bounding box center [281, 147] width 72 height 12
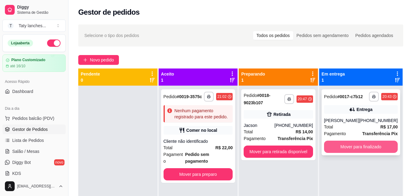
click at [332, 149] on button "Mover para finalizado" at bounding box center [361, 147] width 74 height 12
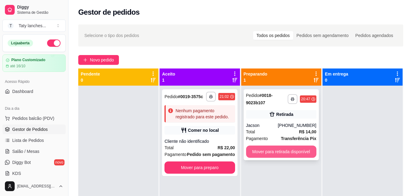
click at [280, 153] on button "Mover para retirada disponível" at bounding box center [281, 152] width 70 height 12
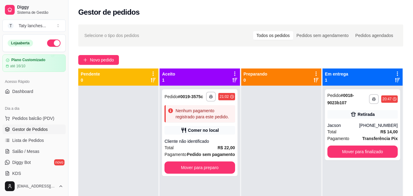
select select "ALL"
select select "0"
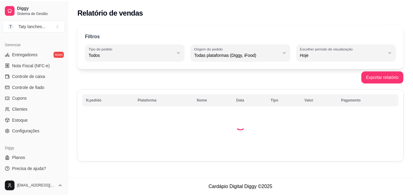
scroll to position [120, 0]
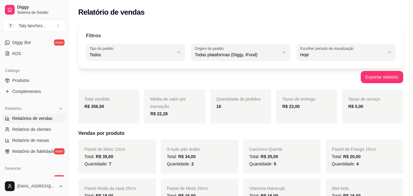
click at [63, 49] on div "Dia a dia Pedidos balcão (PDV) Gestor de Pedidos Lista de Pedidos Salão / Mesas…" at bounding box center [34, 20] width 68 height 79
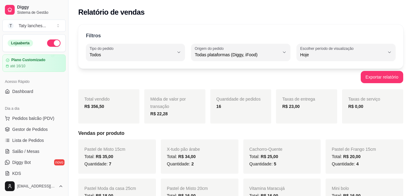
drag, startPoint x: 66, startPoint y: 30, endPoint x: 257, endPoint y: 28, distance: 191.1
click at [257, 28] on div "Filtros ALL Tipo do pedido Todos Entrega Retirada Mesa Consumo local Tipo do pe…" at bounding box center [240, 46] width 325 height 44
click at [376, 13] on div "Relatório de vendas" at bounding box center [240, 12] width 325 height 10
click at [13, 130] on span "Gestor de Pedidos" at bounding box center [29, 129] width 35 height 6
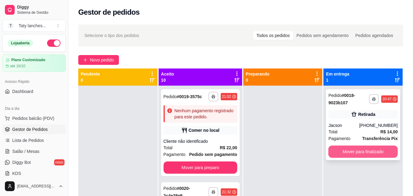
click at [361, 151] on button "Mover para finalizado" at bounding box center [362, 152] width 69 height 12
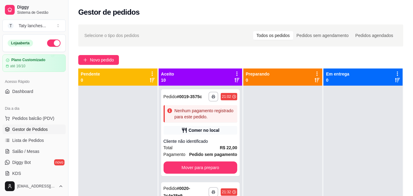
scroll to position [171, 0]
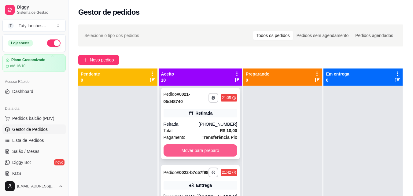
click at [208, 157] on button "Mover para preparo" at bounding box center [201, 150] width 74 height 12
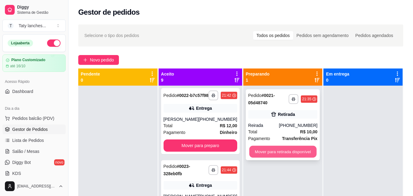
click at [273, 150] on button "Mover para retirada disponível" at bounding box center [282, 152] width 67 height 12
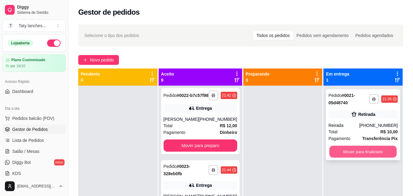
click at [342, 152] on button "Mover para finalizado" at bounding box center [363, 152] width 67 height 12
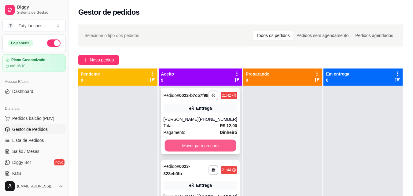
click at [206, 152] on button "Mover para preparo" at bounding box center [200, 146] width 72 height 12
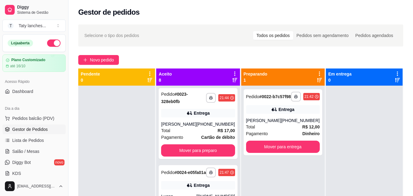
click at [206, 159] on div "**********" at bounding box center [198, 123] width 79 height 71
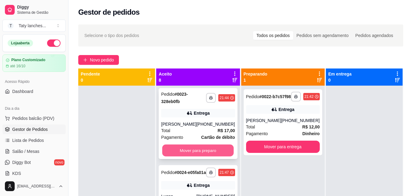
click at [202, 157] on button "Mover para preparo" at bounding box center [198, 151] width 72 height 12
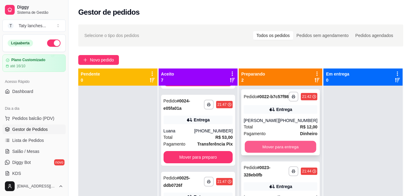
click at [298, 153] on button "Mover para entrega" at bounding box center [281, 147] width 72 height 12
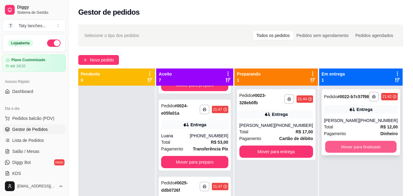
click at [332, 153] on button "Mover para finalizado" at bounding box center [361, 147] width 72 height 12
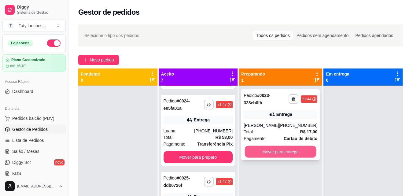
click at [280, 151] on button "Mover para entrega" at bounding box center [281, 152] width 72 height 12
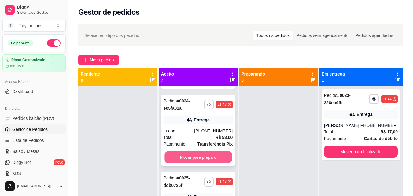
click at [218, 163] on button "Mover para preparo" at bounding box center [197, 157] width 67 height 12
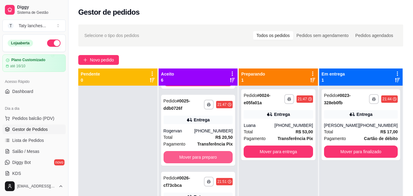
click at [218, 163] on button "Mover para preparo" at bounding box center [198, 157] width 69 height 12
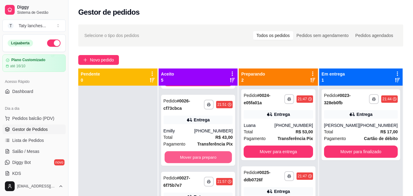
click at [218, 163] on button "Mover para preparo" at bounding box center [197, 157] width 67 height 12
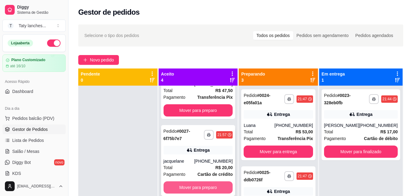
click at [213, 189] on button "Mover para preparo" at bounding box center [198, 187] width 69 height 12
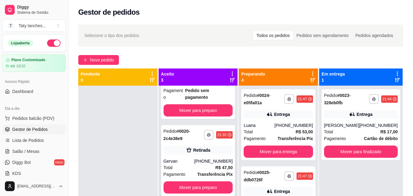
scroll to position [75, 0]
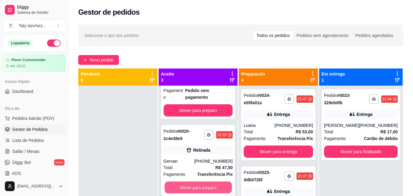
click at [205, 188] on button "Mover para preparo" at bounding box center [197, 188] width 67 height 12
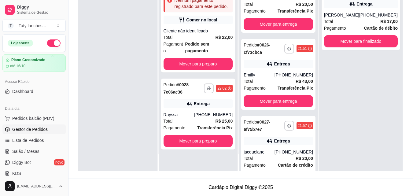
scroll to position [195, 0]
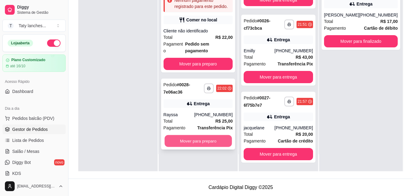
click at [215, 135] on button "Mover para preparo" at bounding box center [197, 141] width 67 height 12
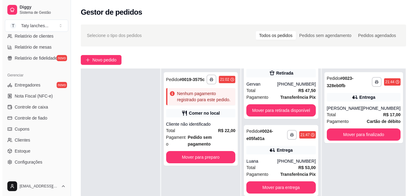
scroll to position [220, 0]
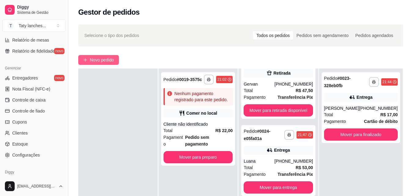
click at [94, 59] on span "Novo pedido" at bounding box center [102, 60] width 24 height 7
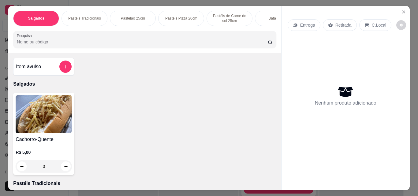
scroll to position [0, 230]
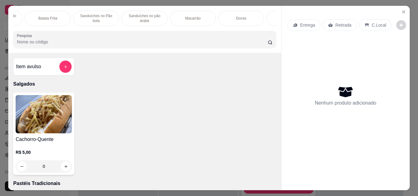
click at [140, 15] on p "Sanduíches no pão árabe" at bounding box center [144, 18] width 35 height 10
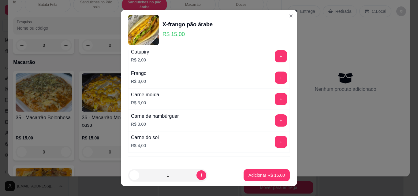
scroll to position [327, 0]
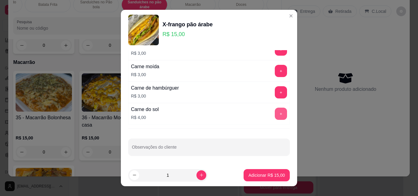
click at [275, 112] on button "+" at bounding box center [281, 114] width 12 height 12
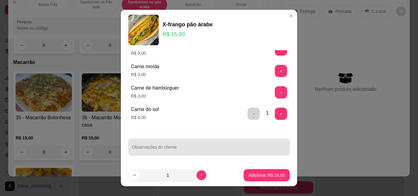
click at [224, 148] on input "Observações do cliente" at bounding box center [209, 149] width 154 height 6
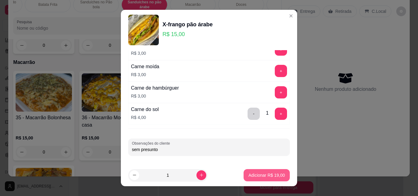
type input "sem presunto"
click at [267, 177] on p "Adicionar R$ 19,00" at bounding box center [266, 175] width 36 height 6
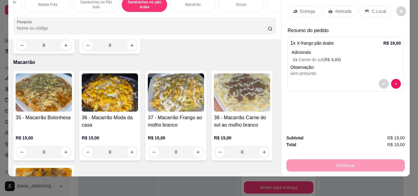
scroll to position [0, 363]
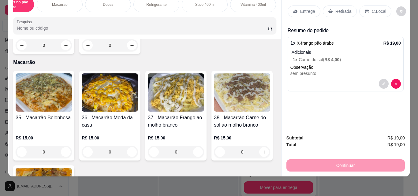
click at [254, 3] on div "Vitamina 400ml" at bounding box center [253, 4] width 46 height 15
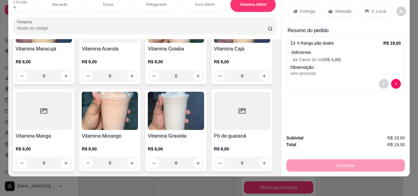
scroll to position [2563, 0]
click at [214, 164] on div "R$ 8,00 0" at bounding box center [242, 154] width 56 height 29
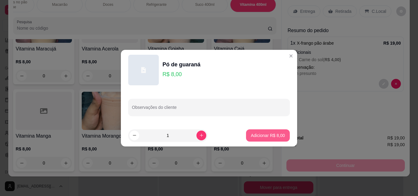
click at [260, 138] on button "Adicionar R$ 8,00" at bounding box center [268, 135] width 44 height 12
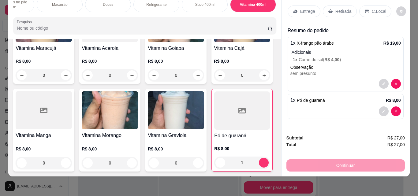
click at [364, 10] on icon at bounding box center [366, 11] width 4 height 3
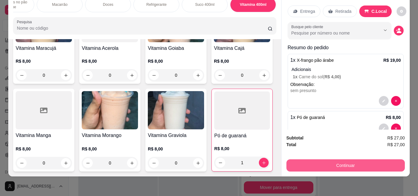
click at [321, 160] on button "Continuar" at bounding box center [345, 165] width 118 height 12
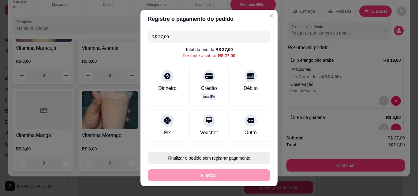
click at [230, 154] on button "Finalizar o pedido sem registrar pagamento" at bounding box center [209, 158] width 122 height 12
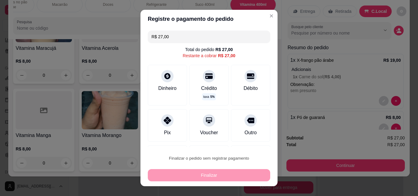
click at [243, 141] on button "Confirmar" at bounding box center [244, 140] width 23 height 9
type input "0"
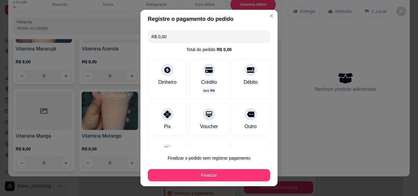
type input "R$ 0,00"
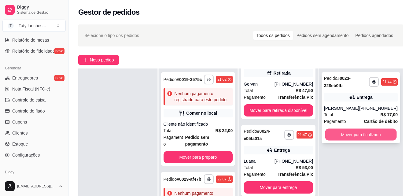
click at [358, 135] on button "Mover para finalizado" at bounding box center [361, 135] width 72 height 12
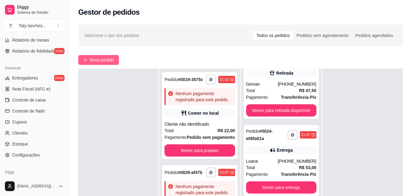
click at [101, 60] on span "Novo pedido" at bounding box center [102, 60] width 24 height 7
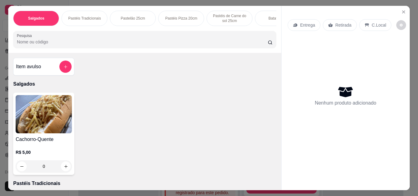
click at [84, 17] on p "Pastéis Tradicionais" at bounding box center [84, 18] width 33 height 5
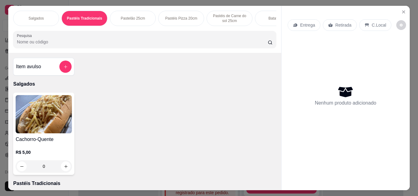
scroll to position [16, 0]
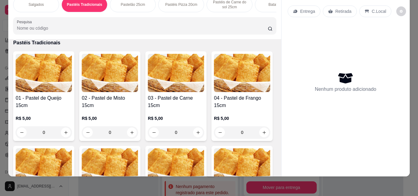
click at [196, 134] on div "0" at bounding box center [176, 132] width 56 height 12
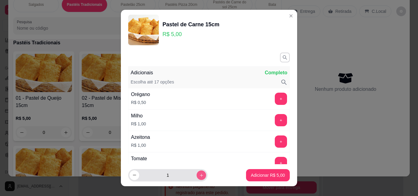
click at [196, 179] on button "increase-product-quantity" at bounding box center [200, 174] width 9 height 9
type input "2"
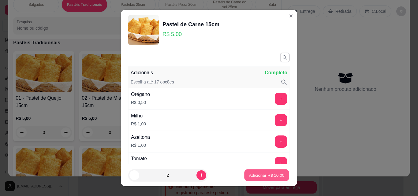
click at [249, 177] on p "Adicionar R$ 10,00" at bounding box center [266, 175] width 35 height 6
type input "2"
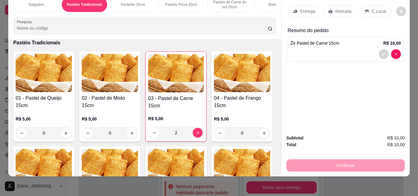
click at [64, 131] on div "0" at bounding box center [44, 133] width 56 height 12
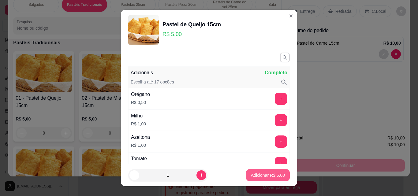
click at [267, 175] on p "Adicionar R$ 5,00" at bounding box center [268, 175] width 34 height 6
type input "1"
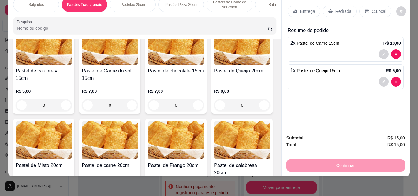
scroll to position [261, 0]
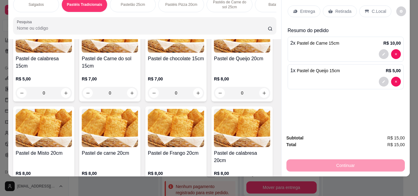
click at [72, 94] on div "0" at bounding box center [44, 93] width 56 height 12
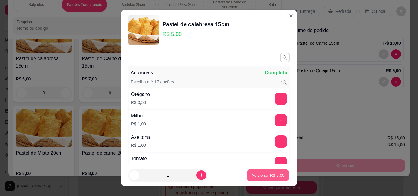
click at [260, 178] on p "Adicionar R$ 5,00" at bounding box center [267, 175] width 33 height 6
type input "1"
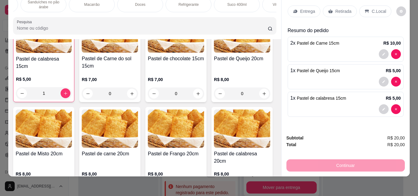
scroll to position [0, 357]
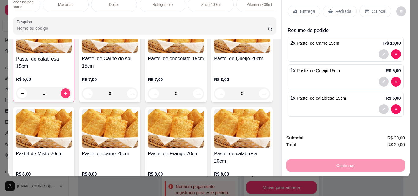
click at [159, 3] on div "Refrigerante" at bounding box center [162, 4] width 46 height 15
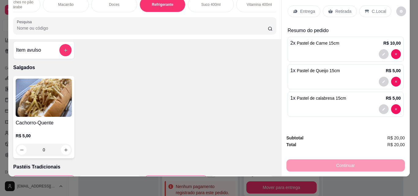
scroll to position [0, 0]
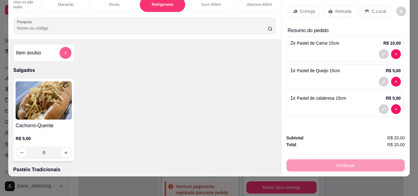
click at [64, 52] on icon "add-separate-item" at bounding box center [65, 53] width 5 height 5
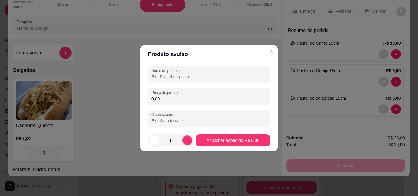
click at [156, 76] on input "Nome do produto" at bounding box center [208, 77] width 115 height 6
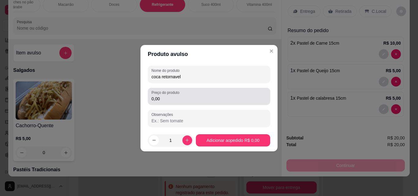
type input "coca retornavel"
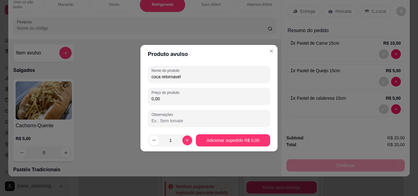
click at [164, 97] on input "0,00" at bounding box center [208, 99] width 115 height 6
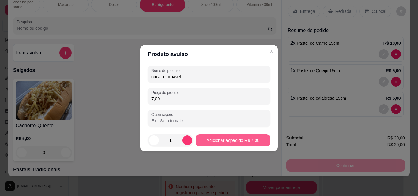
type input "7,00"
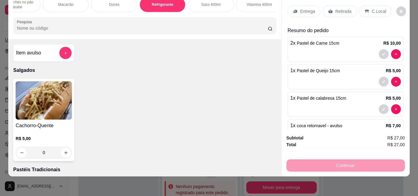
click at [341, 8] on p "Retirada" at bounding box center [343, 11] width 16 height 6
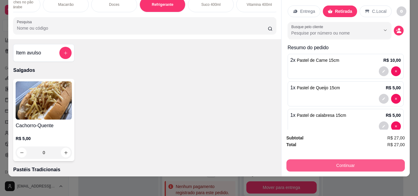
click at [314, 159] on button "Continuar" at bounding box center [345, 165] width 118 height 12
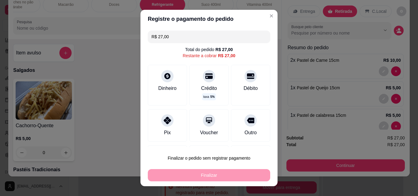
scroll to position [33, 0]
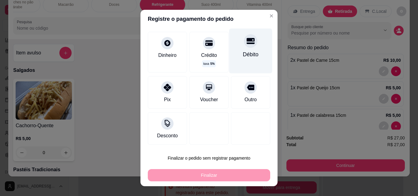
click at [249, 47] on div "Débito" at bounding box center [250, 50] width 43 height 45
type input "R$ 0,00"
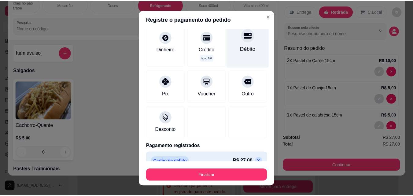
scroll to position [27, 0]
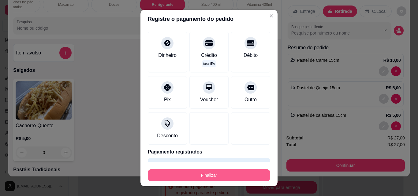
click at [220, 173] on button "Finalizar" at bounding box center [209, 175] width 122 height 12
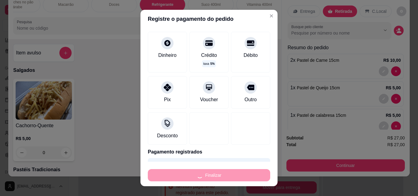
type input "0"
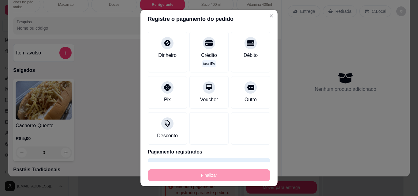
type input "-R$ 27,00"
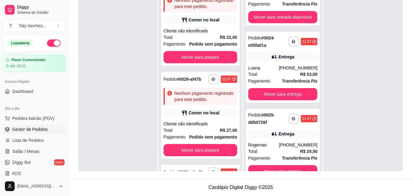
click at [52, 44] on button "button" at bounding box center [53, 42] width 13 height 7
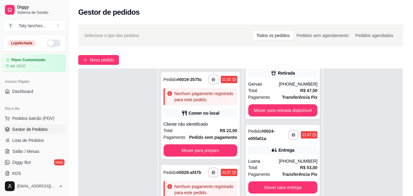
scroll to position [1, 0]
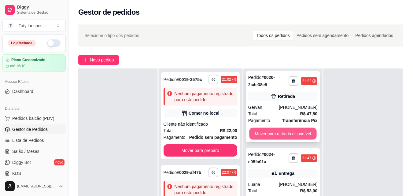
click at [278, 131] on button "Mover para retirada disponível" at bounding box center [282, 134] width 67 height 12
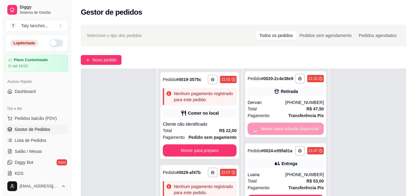
scroll to position [0, 0]
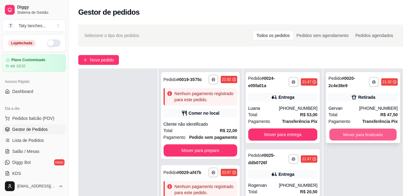
click at [356, 131] on button "Mover para finalizado" at bounding box center [363, 135] width 67 height 12
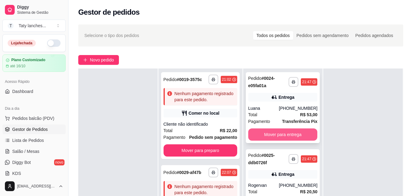
click at [282, 137] on button "Mover para entrega" at bounding box center [282, 134] width 69 height 12
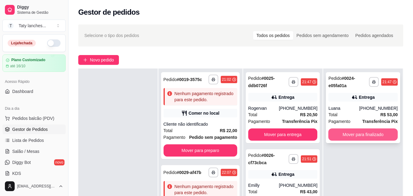
click at [345, 134] on button "Mover para finalizado" at bounding box center [362, 134] width 69 height 12
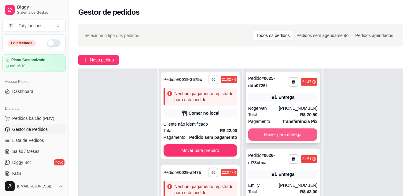
click at [283, 136] on button "Mover para entrega" at bounding box center [282, 134] width 69 height 12
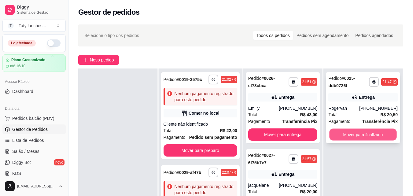
click at [342, 132] on button "Mover para finalizado" at bounding box center [363, 135] width 67 height 12
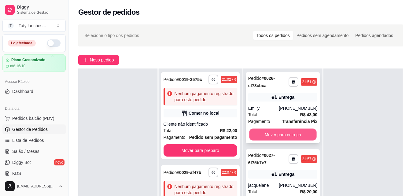
click at [292, 135] on button "Mover para entrega" at bounding box center [282, 135] width 67 height 12
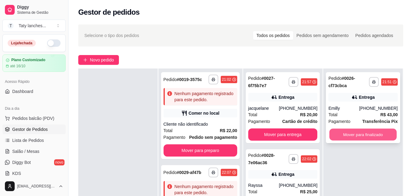
click at [345, 134] on button "Mover para finalizado" at bounding box center [363, 135] width 67 height 12
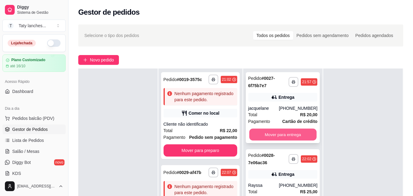
click at [276, 131] on button "Mover para entrega" at bounding box center [282, 135] width 67 height 12
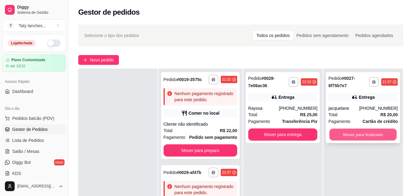
click at [351, 134] on button "Mover para finalizado" at bounding box center [363, 135] width 67 height 12
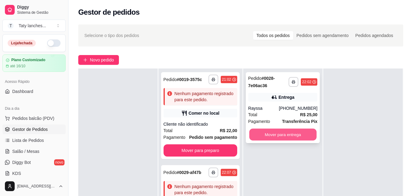
click at [291, 138] on button "Mover para entrega" at bounding box center [282, 135] width 67 height 12
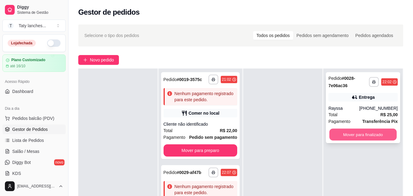
click at [352, 130] on button "Mover para finalizado" at bounding box center [363, 135] width 67 height 12
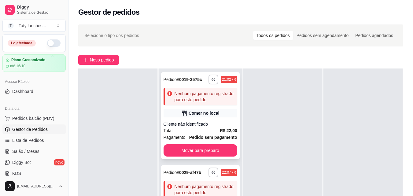
click at [220, 133] on strong "R$ 22,00" at bounding box center [228, 130] width 17 height 5
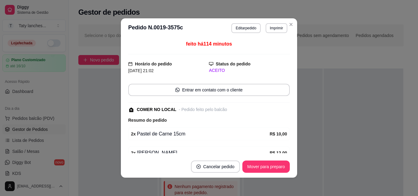
click at [282, 141] on div "feito há 114 minutos Horário do pedido [DATE] 21:02 Status do pedido ACEITO Ent…" at bounding box center [208, 96] width 161 height 113
click at [246, 29] on button "Editar pedido" at bounding box center [245, 28] width 29 height 10
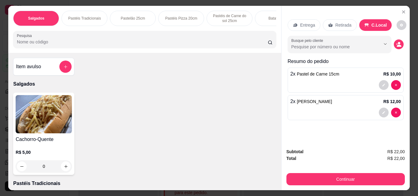
scroll to position [0, 230]
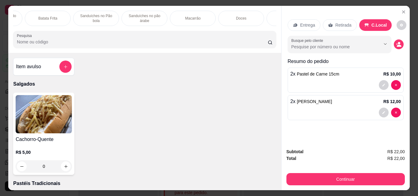
click at [53, 20] on div "Batata Frita" at bounding box center [48, 18] width 46 height 15
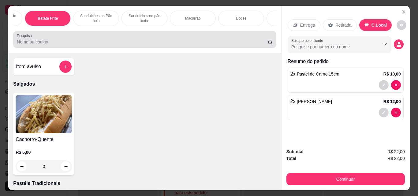
scroll to position [16, 0]
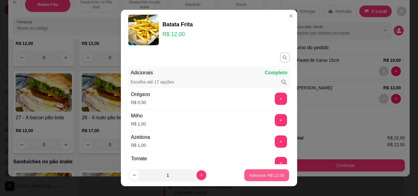
click at [249, 177] on p "Adicionar R$ 12,00" at bounding box center [266, 175] width 35 height 6
type input "1"
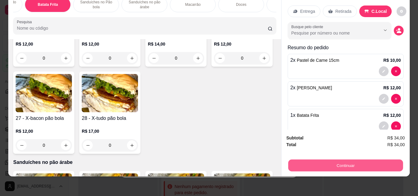
click at [322, 164] on button "Continuar" at bounding box center [345, 165] width 115 height 12
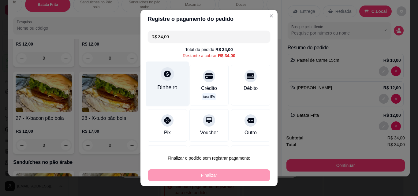
click at [166, 99] on div "Dinheiro" at bounding box center [167, 83] width 43 height 45
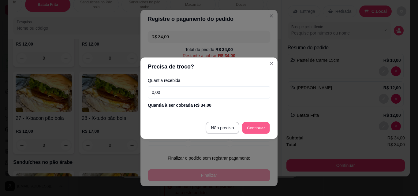
type input "R$ 0,00"
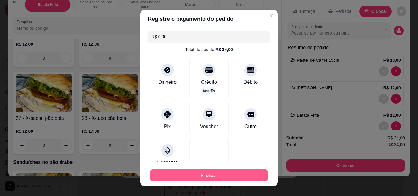
click at [245, 175] on button "Finalizar" at bounding box center [208, 175] width 119 height 12
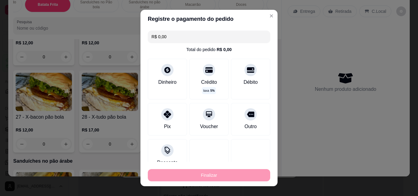
type input "0"
type input "-R$ 34,00"
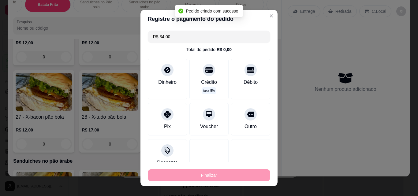
scroll to position [1106, 0]
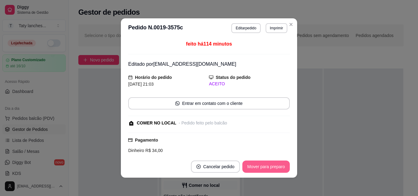
click at [272, 166] on button "Mover para preparo" at bounding box center [265, 166] width 47 height 12
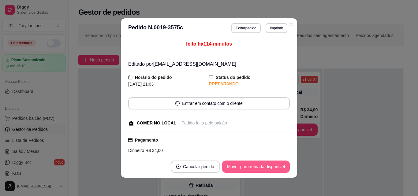
click at [272, 166] on button "Mover para retirada disponível" at bounding box center [256, 166] width 68 height 12
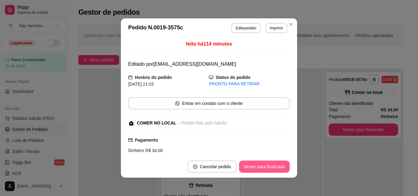
click at [272, 166] on button "Mover para finalizado" at bounding box center [264, 166] width 51 height 12
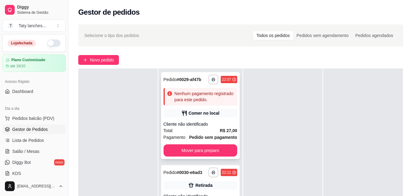
click at [198, 134] on div "Total R$ 27,00" at bounding box center [201, 130] width 74 height 7
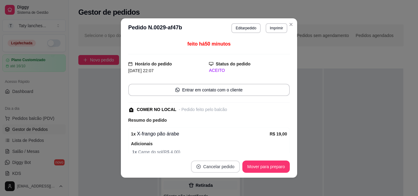
click at [215, 169] on button "Cancelar pedido" at bounding box center [215, 166] width 49 height 12
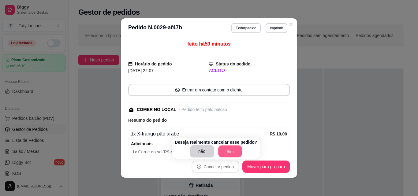
click at [230, 155] on button "Sim" at bounding box center [230, 152] width 24 height 12
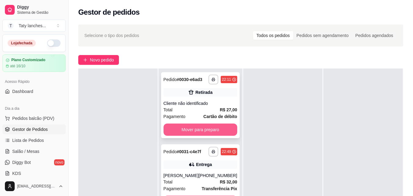
click at [213, 134] on button "Mover para preparo" at bounding box center [201, 129] width 74 height 12
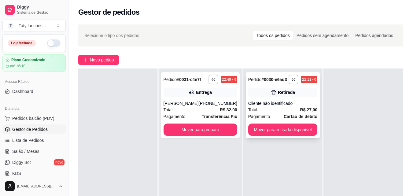
click at [273, 109] on div "Total R$ 27,00" at bounding box center [282, 109] width 69 height 7
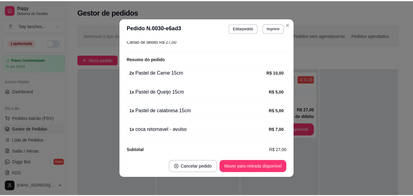
scroll to position [99, 0]
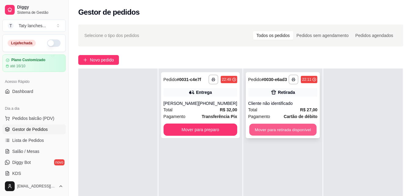
click at [287, 130] on button "Mover para retirada disponível" at bounding box center [282, 130] width 67 height 12
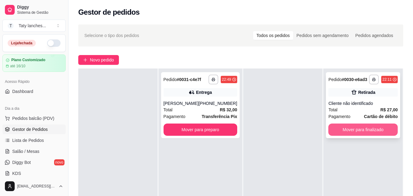
click at [349, 125] on button "Mover para finalizado" at bounding box center [362, 129] width 69 height 12
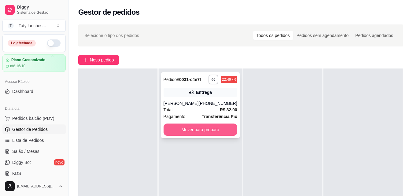
click at [207, 126] on button "Mover para preparo" at bounding box center [201, 129] width 74 height 12
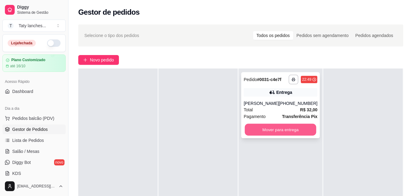
click at [264, 135] on button "Mover para entrega" at bounding box center [281, 130] width 72 height 12
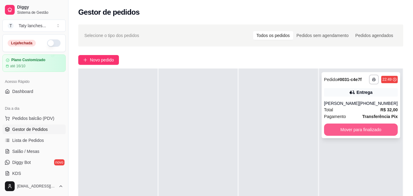
click at [349, 132] on button "Mover para finalizado" at bounding box center [361, 129] width 74 height 12
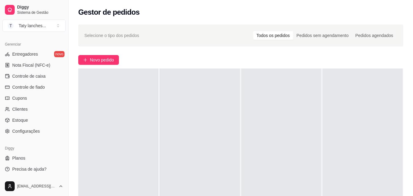
scroll to position [120, 0]
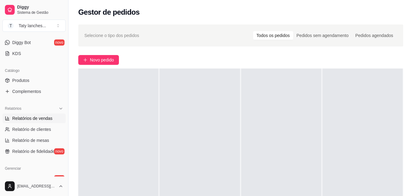
click at [39, 115] on link "Relatórios de vendas" at bounding box center [33, 118] width 63 height 10
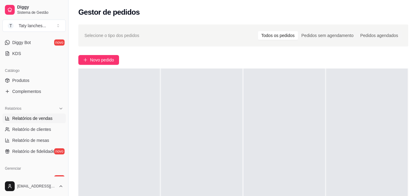
select select "ALL"
select select "0"
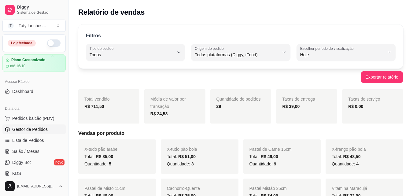
click at [38, 129] on span "Gestor de Pedidos" at bounding box center [29, 129] width 35 height 6
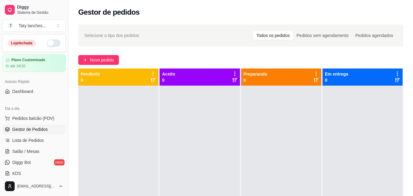
click at [49, 44] on button "button" at bounding box center [53, 42] width 13 height 7
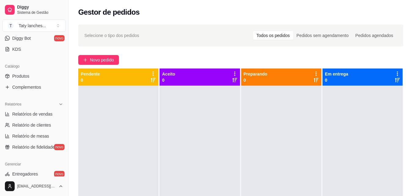
scroll to position [244, 0]
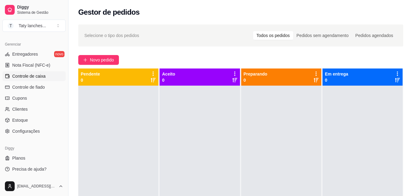
click at [41, 74] on span "Controle de caixa" at bounding box center [28, 76] width 33 height 6
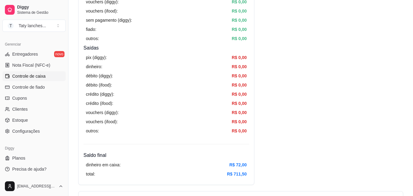
scroll to position [342, 0]
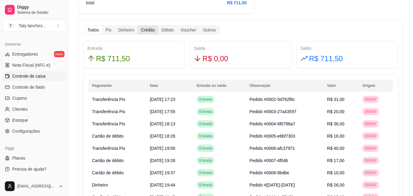
click at [146, 28] on div "Crédito" at bounding box center [148, 30] width 20 height 9
click at [138, 26] on input "Crédito" at bounding box center [138, 26] width 0 height 0
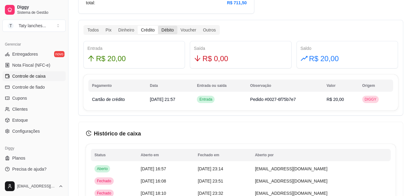
click at [164, 29] on div "Débito" at bounding box center [167, 30] width 19 height 9
click at [158, 26] on input "Débito" at bounding box center [158, 26] width 0 height 0
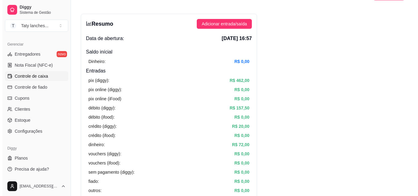
scroll to position [0, 0]
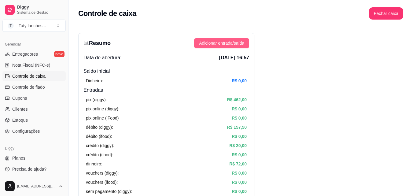
click at [231, 42] on span "Adicionar entrada/saída" at bounding box center [221, 43] width 45 height 7
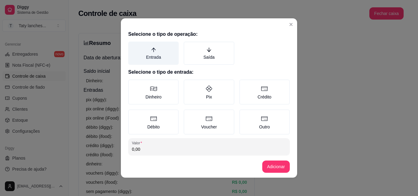
click at [145, 53] on label "Entrada" at bounding box center [153, 53] width 50 height 23
click at [133, 46] on button "Entrada" at bounding box center [130, 43] width 5 height 5
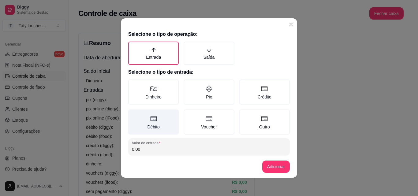
click at [148, 124] on label "Débito" at bounding box center [153, 121] width 50 height 25
click at [133, 114] on button "Débito" at bounding box center [130, 111] width 5 height 5
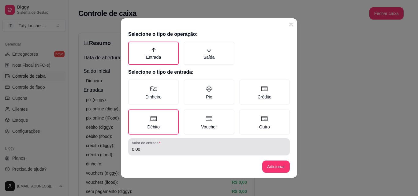
click at [150, 150] on input "0,00" at bounding box center [209, 149] width 154 height 6
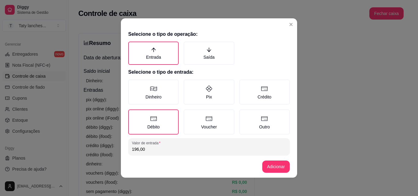
type input "196,00"
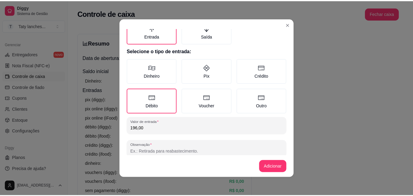
scroll to position [33, 0]
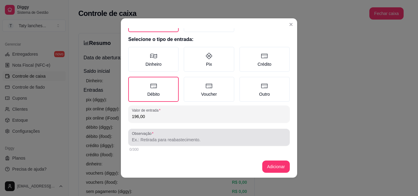
click at [248, 136] on div at bounding box center [209, 137] width 154 height 12
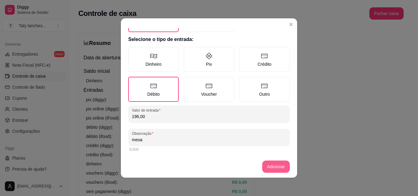
type input "mesa"
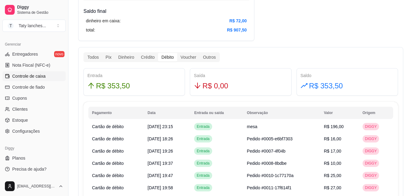
scroll to position [342, 0]
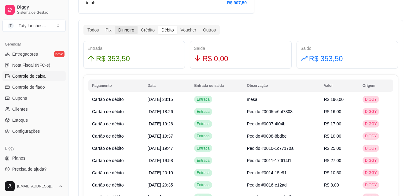
click at [132, 31] on div "Dinheiro" at bounding box center [126, 30] width 23 height 9
click at [115, 26] on input "Dinheiro" at bounding box center [115, 26] width 0 height 0
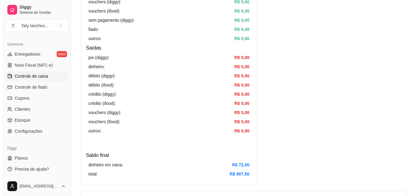
scroll to position [0, 0]
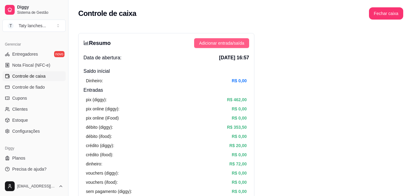
click at [225, 42] on span "Adicionar entrada/saída" at bounding box center [221, 43] width 45 height 7
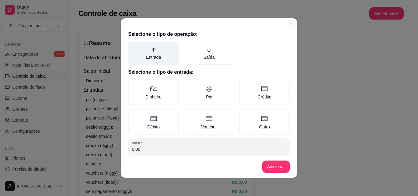
click at [154, 59] on label "Entrada" at bounding box center [153, 53] width 50 height 23
click at [133, 46] on button "Entrada" at bounding box center [130, 43] width 5 height 5
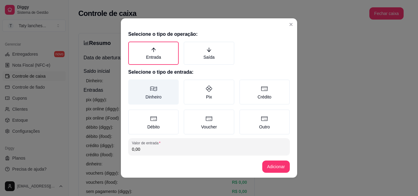
click at [144, 95] on label "Dinheiro" at bounding box center [153, 91] width 50 height 25
click at [133, 84] on button "Dinheiro" at bounding box center [130, 81] width 5 height 5
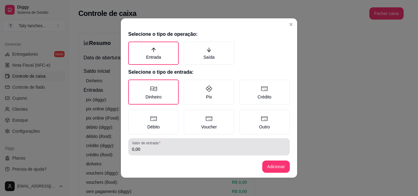
click at [148, 153] on div "Valor de entrada 0,00" at bounding box center [208, 146] width 161 height 17
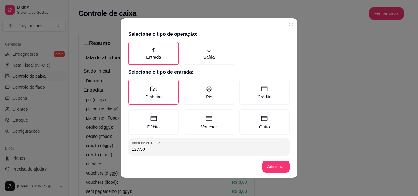
type input "127,50"
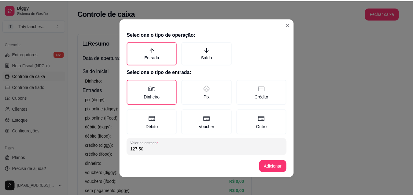
scroll to position [33, 0]
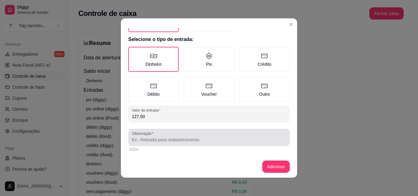
click at [246, 136] on div at bounding box center [209, 137] width 154 height 12
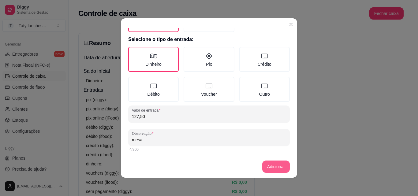
type input "mesa"
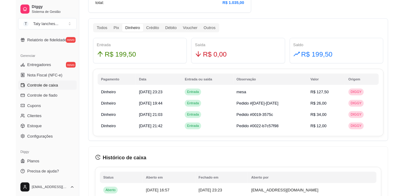
scroll to position [244, 0]
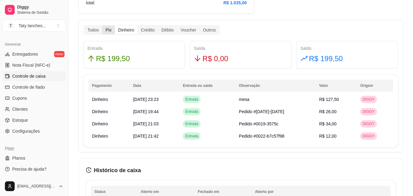
click at [110, 32] on div "Pix" at bounding box center [108, 30] width 13 height 9
click at [102, 26] on input "Pix" at bounding box center [102, 26] width 0 height 0
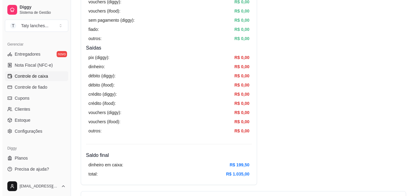
scroll to position [0, 0]
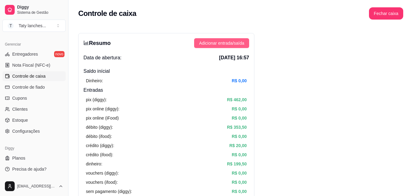
click at [234, 46] on span "Adicionar entrada/saída" at bounding box center [221, 43] width 45 height 7
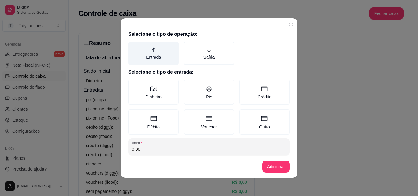
click at [150, 58] on label "Entrada" at bounding box center [153, 53] width 50 height 23
click at [133, 46] on button "Entrada" at bounding box center [130, 43] width 5 height 5
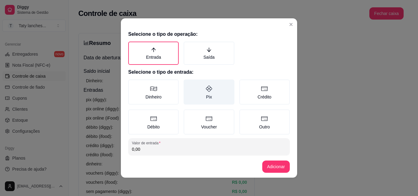
click at [206, 102] on label "Pix" at bounding box center [208, 91] width 50 height 25
click at [188, 84] on button "Pix" at bounding box center [185, 81] width 5 height 5
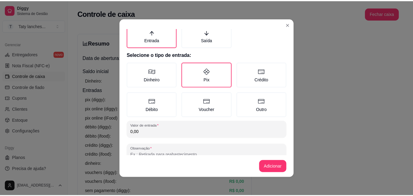
scroll to position [33, 0]
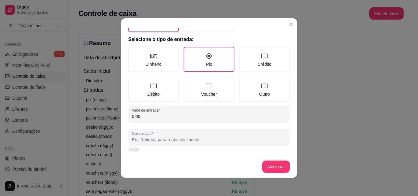
click at [232, 114] on input "0,00" at bounding box center [209, 116] width 154 height 6
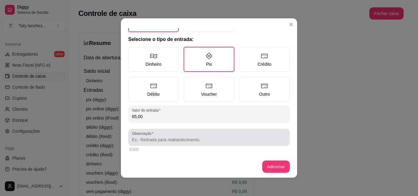
type input "65,00"
click at [228, 145] on div "Observação" at bounding box center [208, 137] width 161 height 17
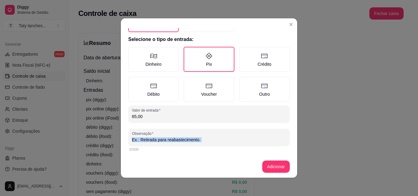
click at [228, 145] on div "Observação" at bounding box center [208, 137] width 161 height 17
type input "mesa"
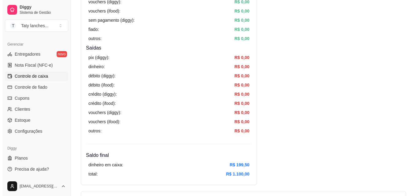
scroll to position [0, 0]
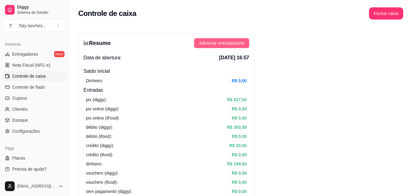
click at [229, 42] on span "Adicionar entrada/saída" at bounding box center [221, 43] width 45 height 7
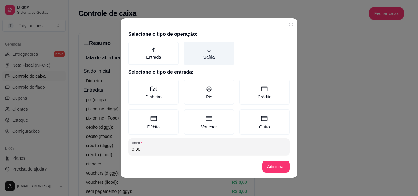
click at [199, 61] on label "Saída" at bounding box center [208, 53] width 50 height 23
click at [188, 46] on button "Saída" at bounding box center [185, 43] width 5 height 5
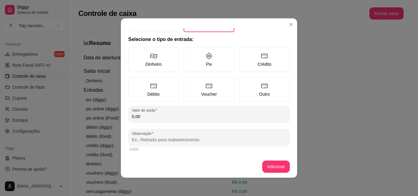
scroll to position [26, 0]
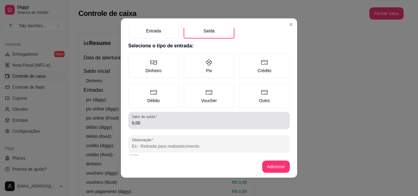
click at [207, 124] on input "0,00" at bounding box center [209, 123] width 154 height 6
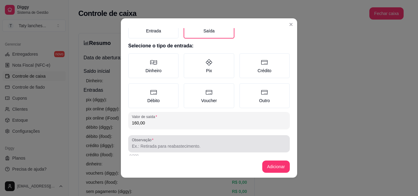
type input "160,00"
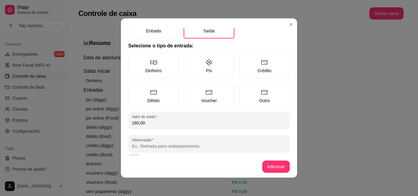
click at [201, 148] on input "Observação" at bounding box center [209, 146] width 154 height 6
type input "investimentos"
click at [271, 168] on button "Adicionar" at bounding box center [275, 167] width 27 height 12
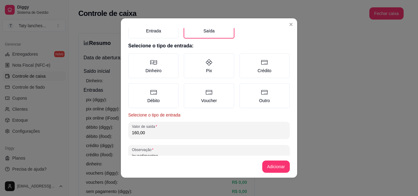
scroll to position [2, 0]
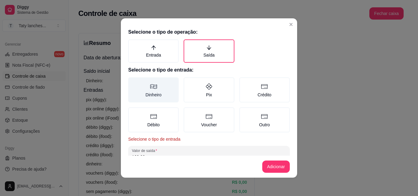
click at [153, 87] on icon at bounding box center [153, 86] width 7 height 7
click at [133, 84] on button "Dinheiro" at bounding box center [130, 81] width 5 height 5
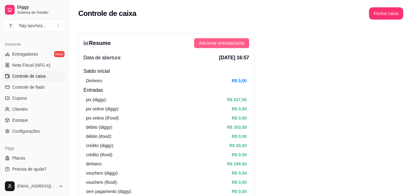
click at [234, 46] on span "Adicionar entrada/saída" at bounding box center [221, 43] width 45 height 7
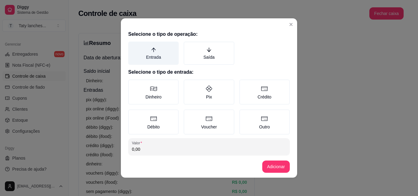
click at [151, 60] on label "Entrada" at bounding box center [153, 53] width 50 height 23
click at [133, 46] on button "Entrada" at bounding box center [130, 43] width 5 height 5
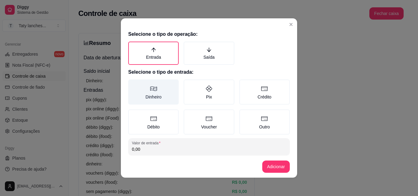
click at [148, 98] on label "Dinheiro" at bounding box center [153, 91] width 50 height 25
click at [133, 84] on button "Dinheiro" at bounding box center [130, 81] width 5 height 5
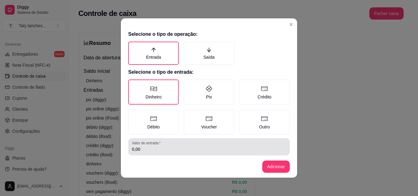
click at [149, 153] on div "0,00" at bounding box center [209, 147] width 154 height 12
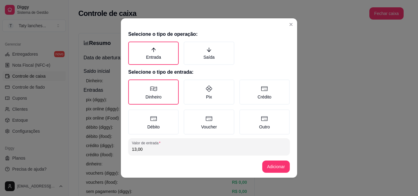
type input "13,00"
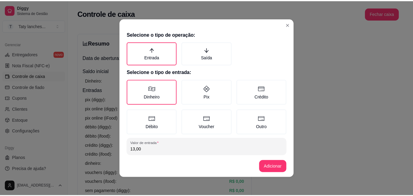
scroll to position [33, 0]
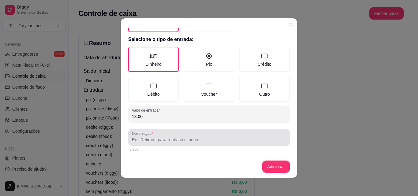
click at [262, 142] on input "Observação" at bounding box center [209, 140] width 154 height 6
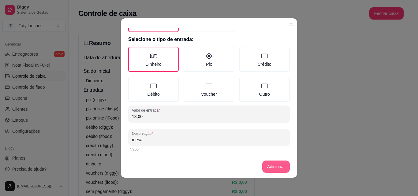
type input "mesa"
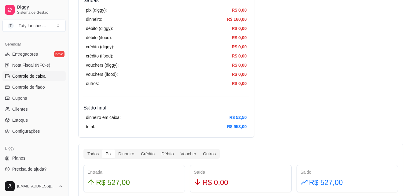
scroll to position [342, 0]
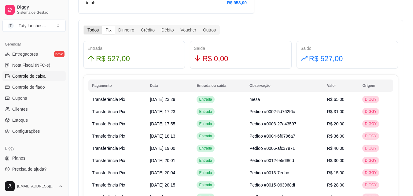
click at [92, 31] on div "Todos" at bounding box center [93, 30] width 18 height 9
click at [84, 26] on input "Todos" at bounding box center [84, 26] width 0 height 0
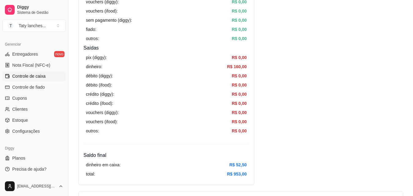
scroll to position [0, 0]
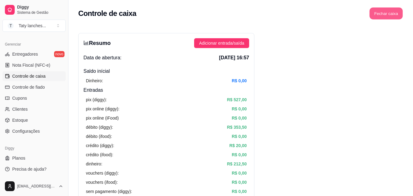
click at [381, 15] on button "Fechar caixa" at bounding box center [386, 14] width 33 height 12
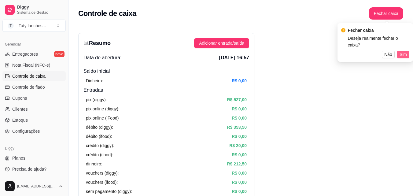
click at [403, 51] on span "Sim" at bounding box center [403, 54] width 7 height 7
